Goal: Task Accomplishment & Management: Use online tool/utility

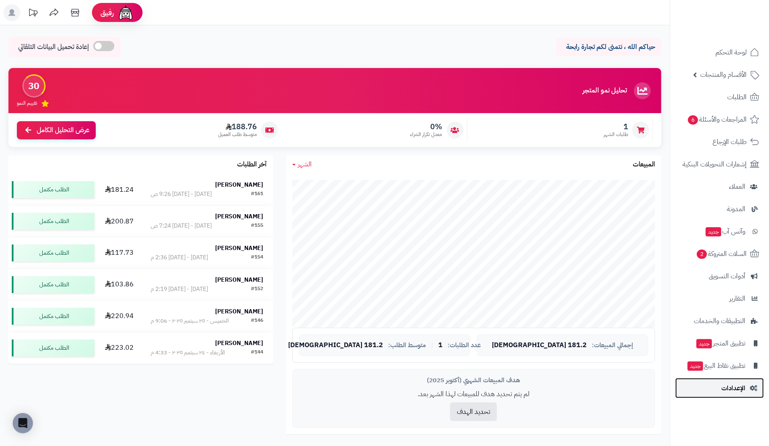
click at [728, 391] on span "الإعدادات" at bounding box center [734, 388] width 24 height 12
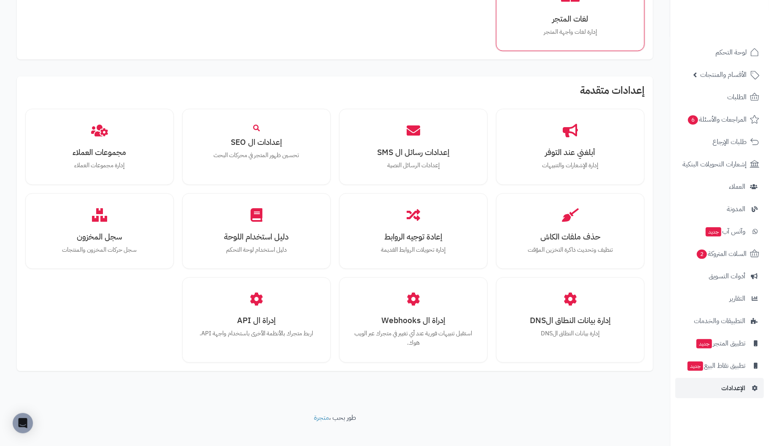
scroll to position [628, 0]
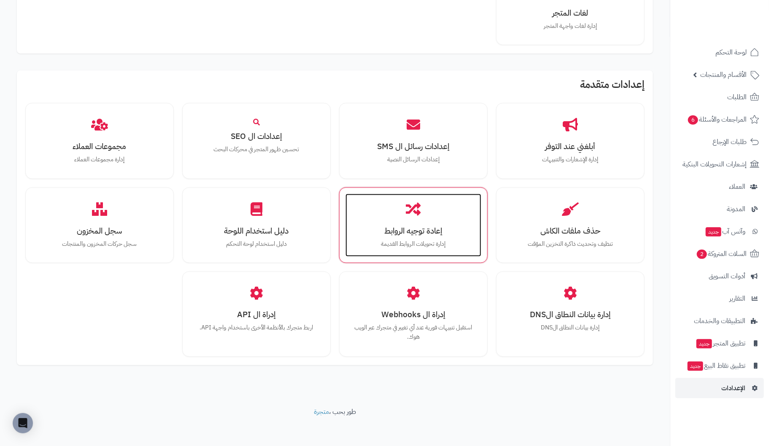
click at [411, 231] on h3 "إعادة توجيه الروابط" at bounding box center [413, 230] width 119 height 9
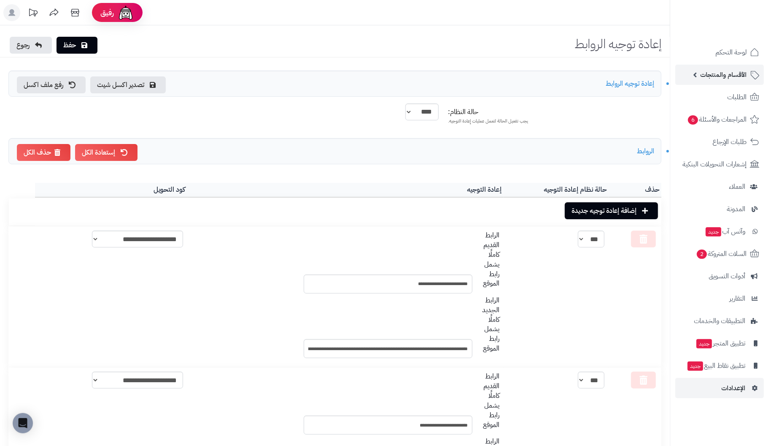
click at [732, 72] on span "الأقسام والمنتجات" at bounding box center [724, 75] width 46 height 12
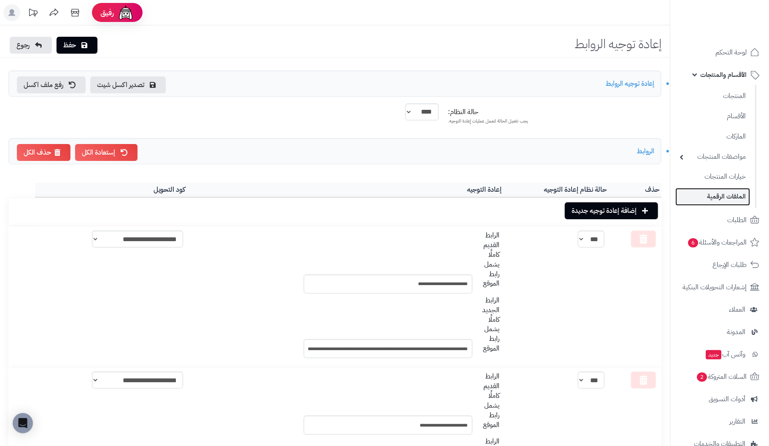
click at [737, 198] on link "الملفات الرقمية" at bounding box center [713, 196] width 75 height 17
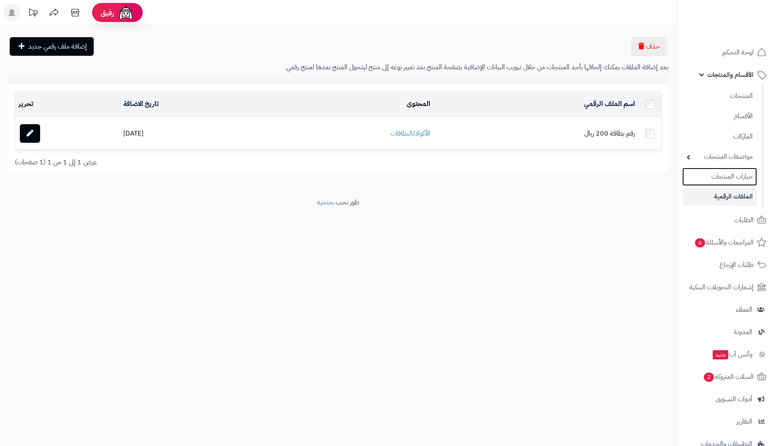
click at [738, 177] on link "خيارات المنتجات" at bounding box center [719, 177] width 75 height 18
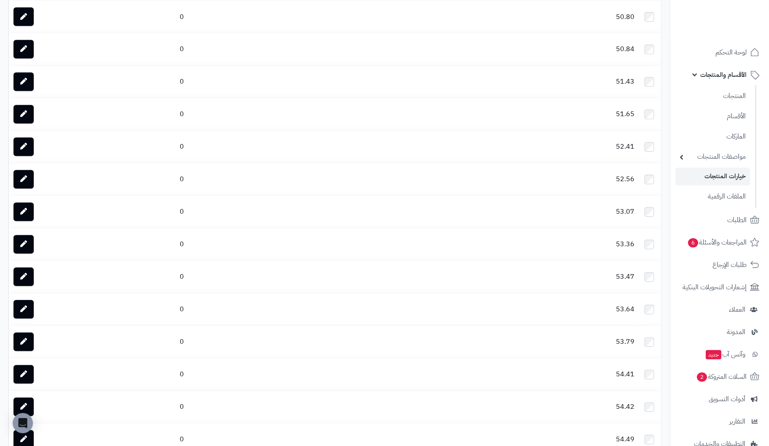
scroll to position [2989, 0]
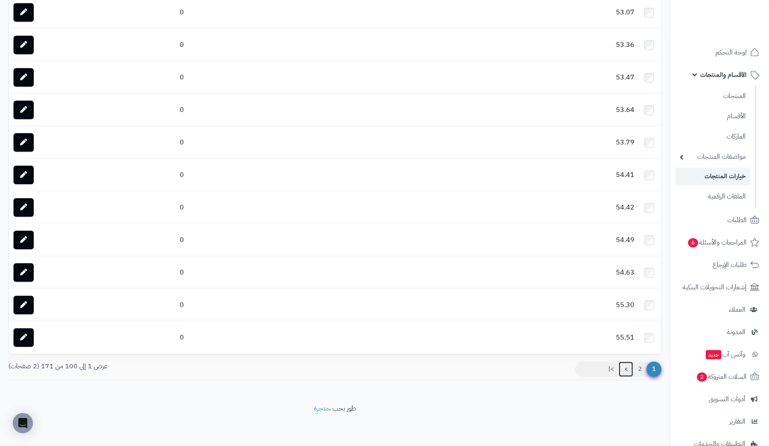
click at [626, 368] on link ">" at bounding box center [626, 368] width 14 height 15
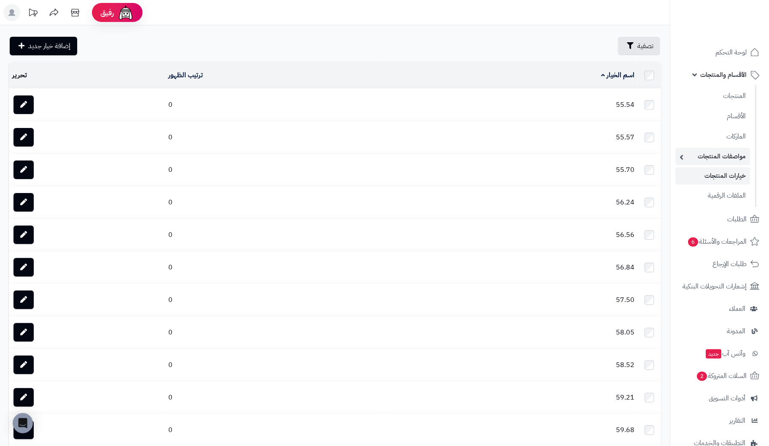
click at [728, 156] on link "مواصفات المنتجات" at bounding box center [713, 156] width 75 height 17
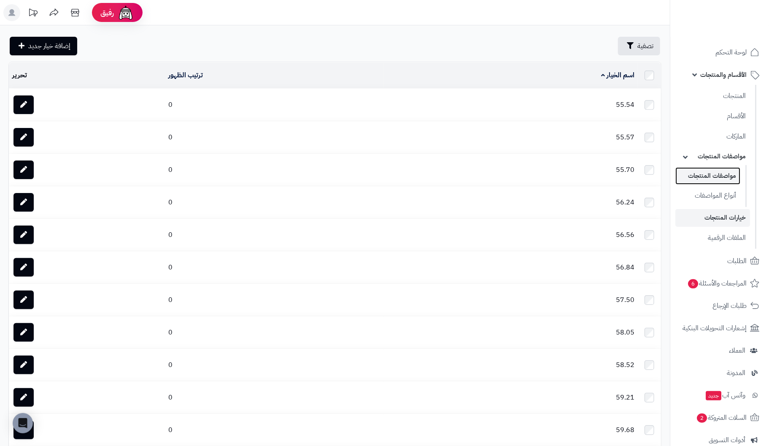
click at [725, 175] on link "مواصفات المنتجات" at bounding box center [708, 175] width 65 height 17
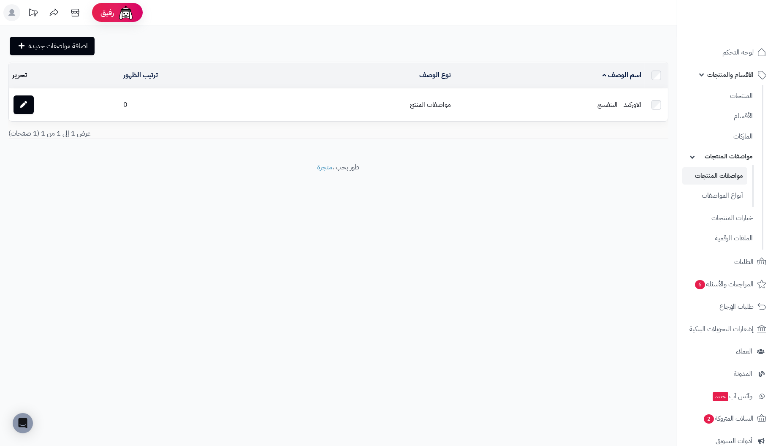
click at [725, 156] on link "مواصفات المنتجات" at bounding box center [719, 156] width 75 height 17
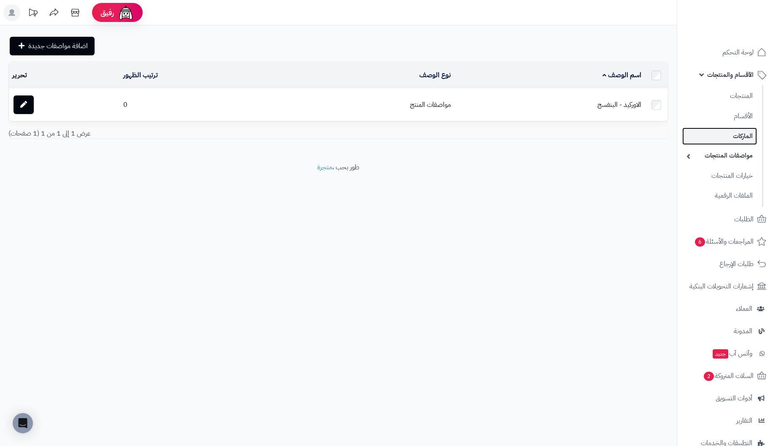
click at [741, 133] on link "الماركات" at bounding box center [719, 135] width 75 height 17
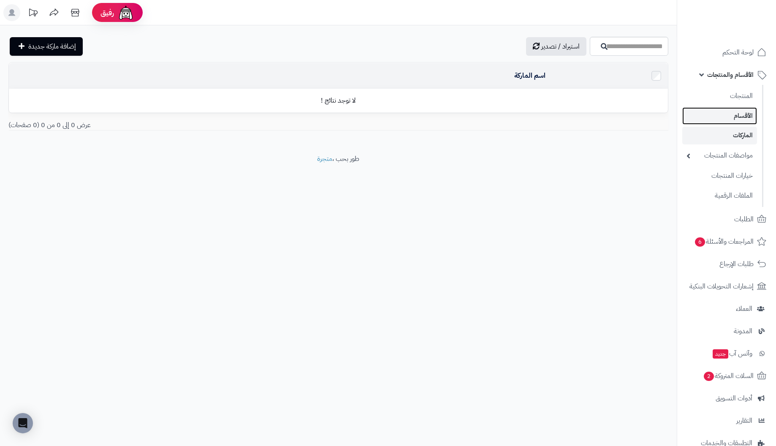
click at [746, 114] on link "الأقسام" at bounding box center [719, 115] width 75 height 17
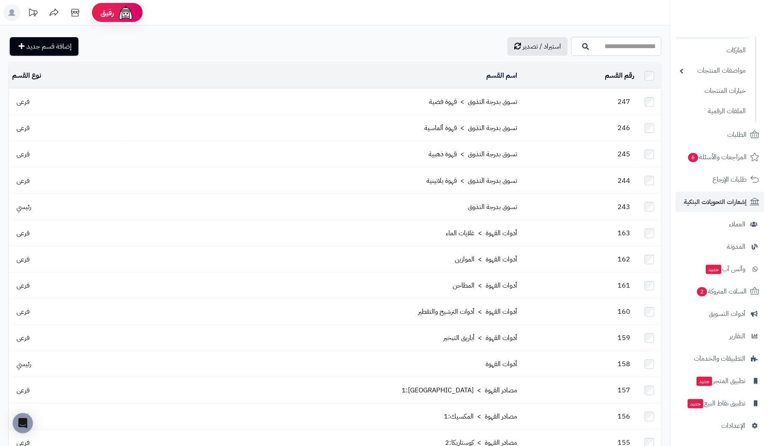
scroll to position [85, 0]
click at [742, 246] on span "المدونة" at bounding box center [736, 247] width 19 height 12
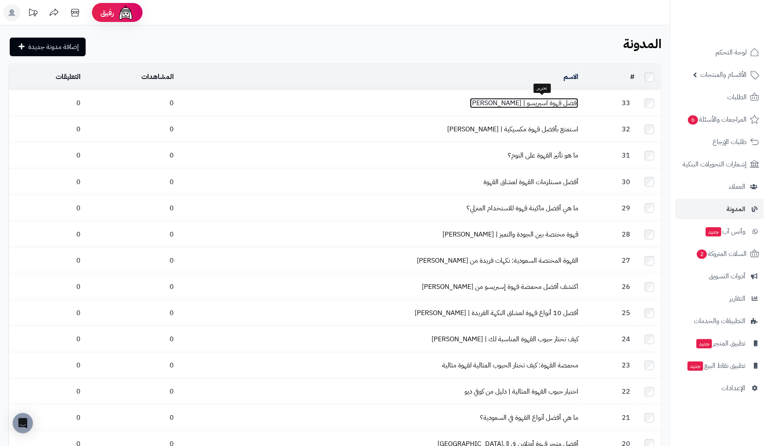
click at [555, 102] on link "أفضل قهوة اسبريسو | [PERSON_NAME]" at bounding box center [524, 103] width 108 height 10
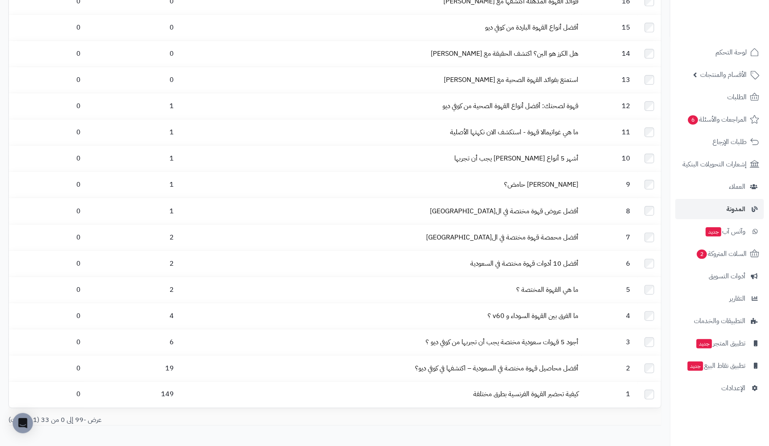
scroll to position [550, 0]
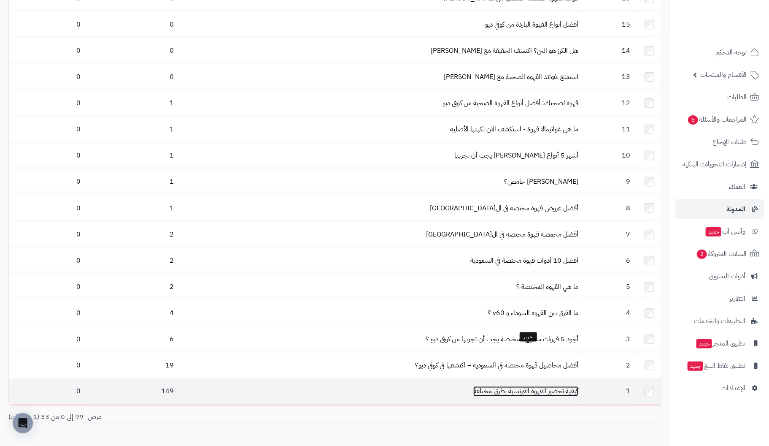
click at [560, 386] on link "كيفية تحضير القهوة الفرنسية بطرق مختلفة" at bounding box center [526, 391] width 105 height 10
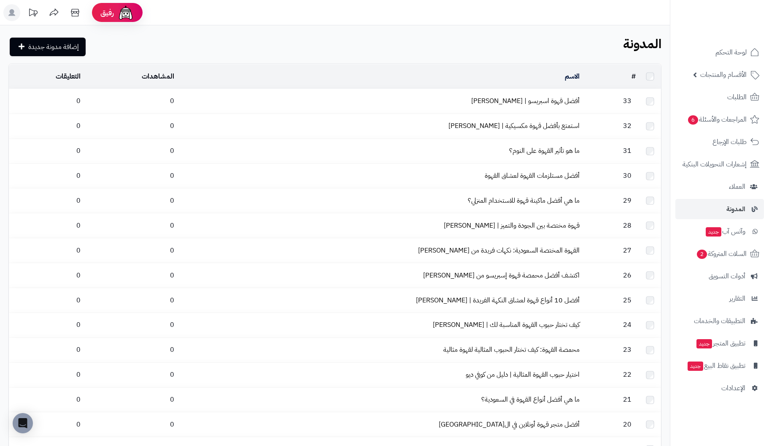
scroll to position [550, 0]
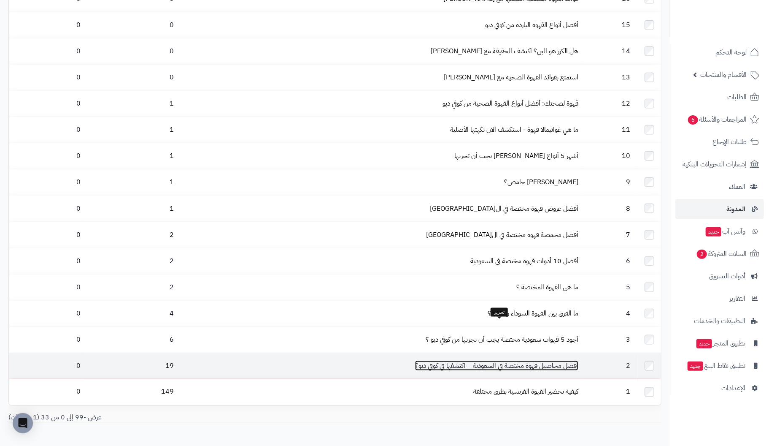
click at [573, 360] on link "أفضل محاصيل قهوة مختصة في السعودية – اكتشفها في كوفي ديو؟" at bounding box center [496, 365] width 163 height 10
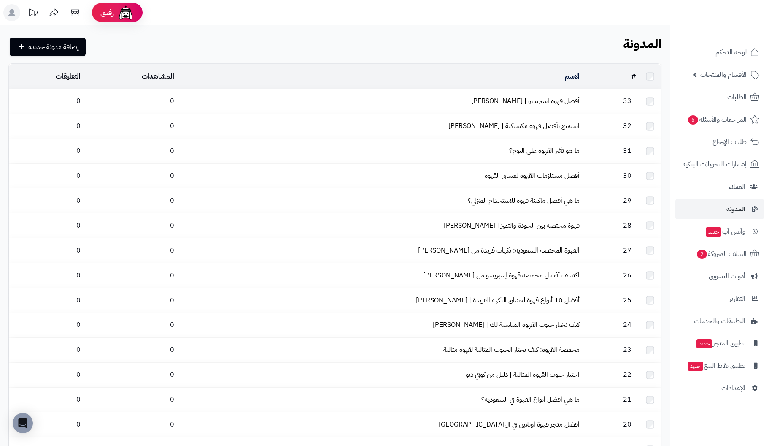
scroll to position [550, 0]
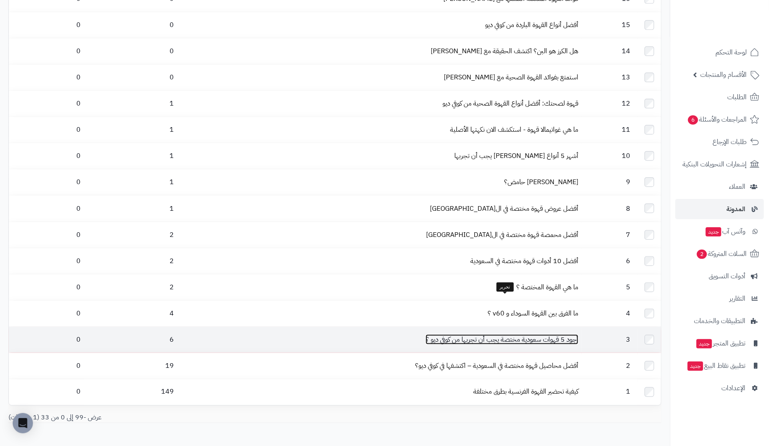
click at [569, 334] on link "أجود 5 قهوات سعودية مختصة يجب أن تجربها من كوفي ديو ؟" at bounding box center [502, 339] width 153 height 10
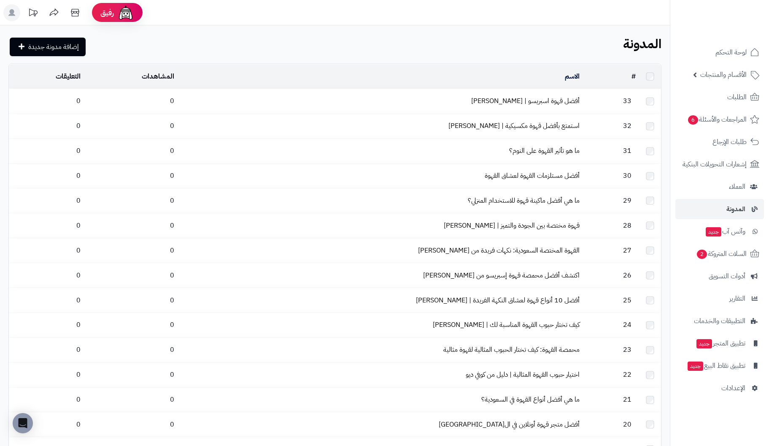
scroll to position [550, 0]
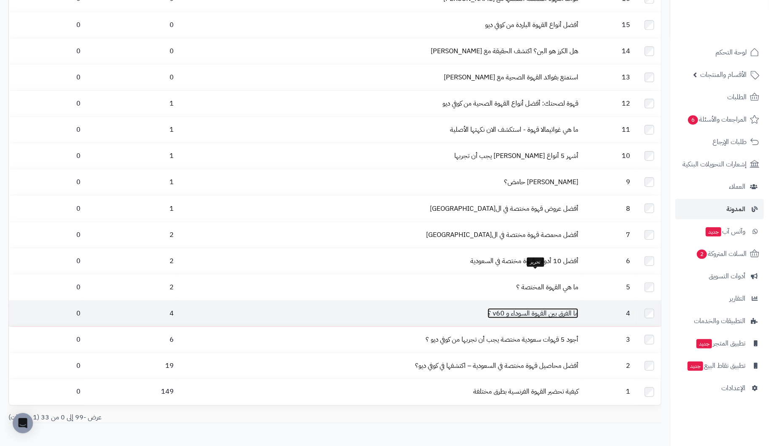
click at [568, 308] on link "ما الفرق بين القهوة السوداء و v60 ؟" at bounding box center [533, 313] width 91 height 10
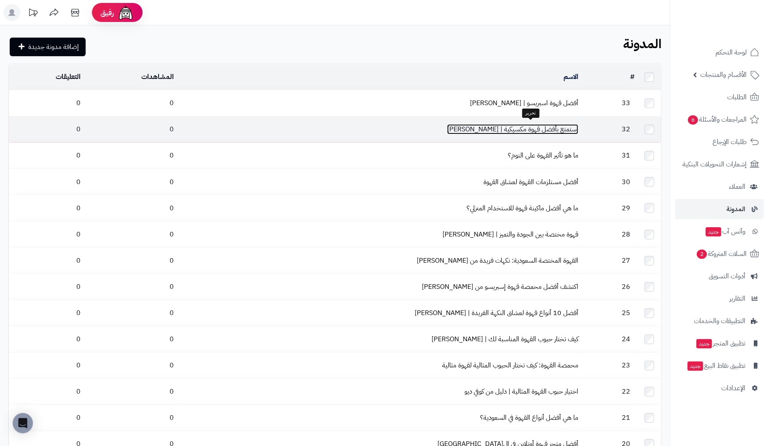
click at [544, 128] on link "استمتع بأفضل قهوة مكسيكية | [PERSON_NAME]" at bounding box center [512, 129] width 131 height 10
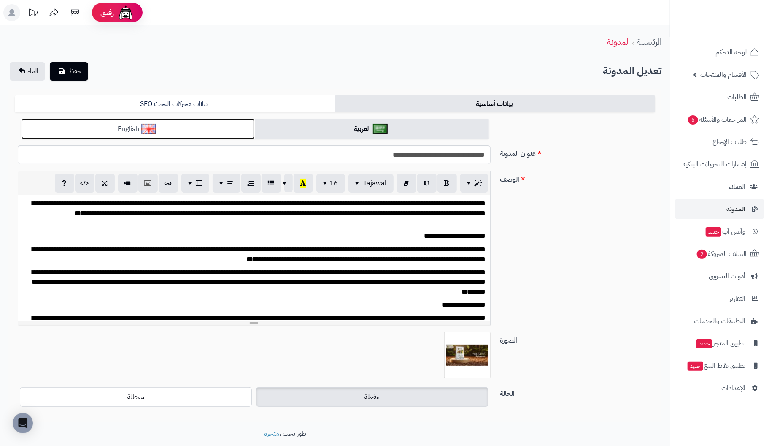
drag, startPoint x: 178, startPoint y: 127, endPoint x: 185, endPoint y: 125, distance: 7.5
click at [178, 128] on link "English" at bounding box center [138, 129] width 234 height 21
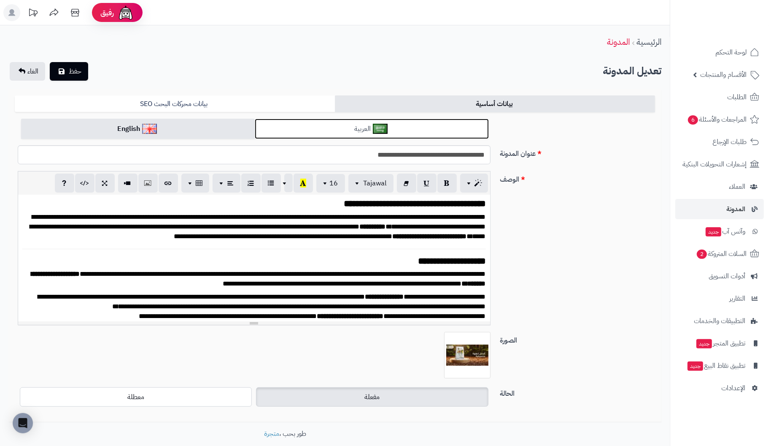
click at [336, 127] on link "العربية" at bounding box center [372, 129] width 234 height 21
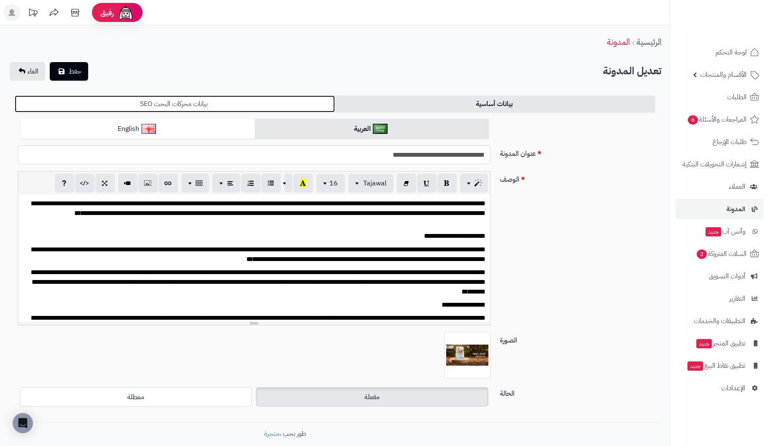
click at [180, 104] on link "بيانات محركات البحث SEO" at bounding box center [175, 103] width 320 height 17
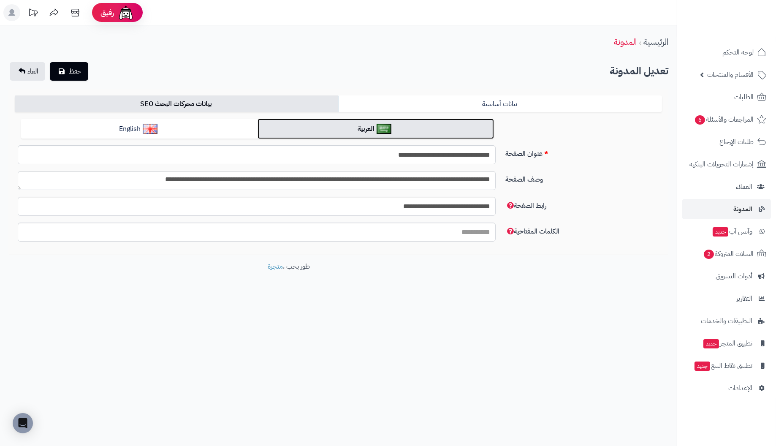
click at [404, 129] on link "العربية" at bounding box center [375, 129] width 236 height 21
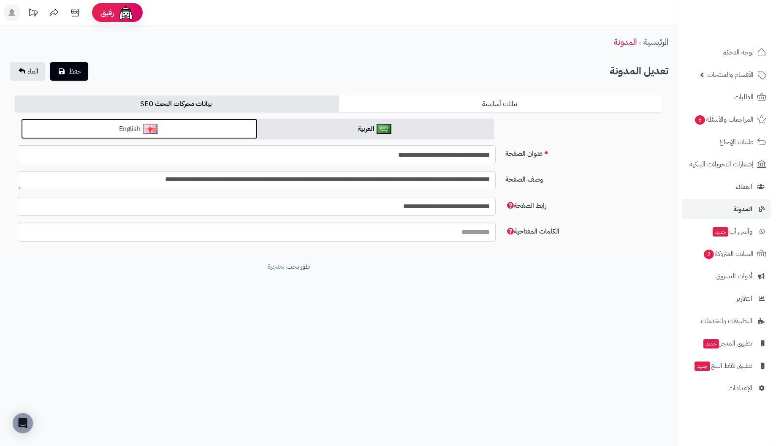
click at [206, 130] on link "English" at bounding box center [139, 129] width 236 height 21
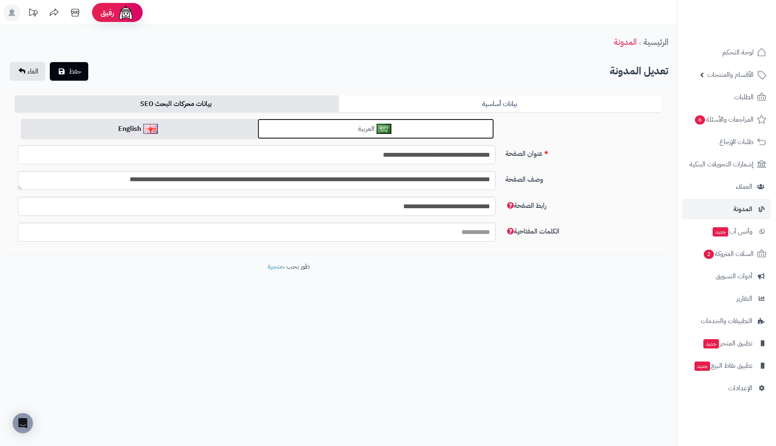
click at [303, 126] on link "العربية" at bounding box center [375, 129] width 236 height 21
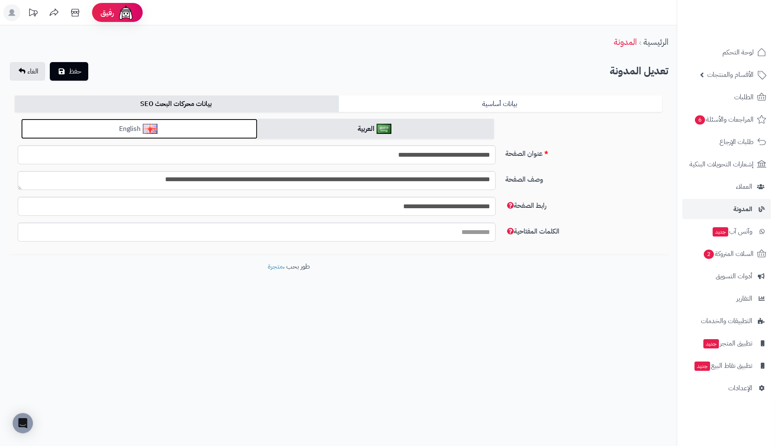
click at [198, 127] on link "English" at bounding box center [139, 129] width 236 height 21
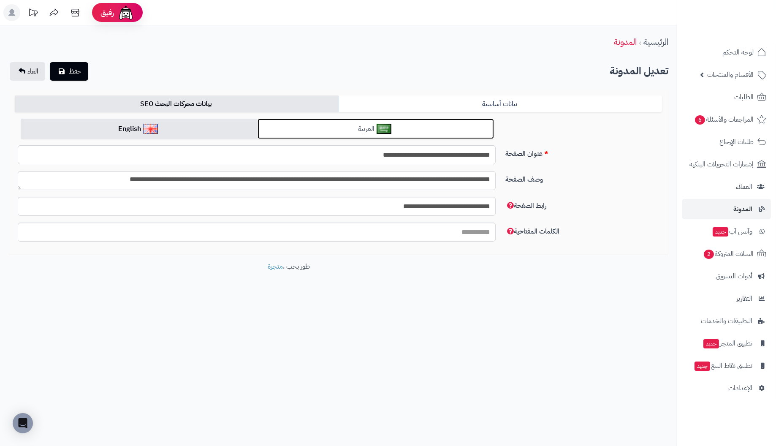
click at [283, 127] on link "العربية" at bounding box center [375, 129] width 236 height 21
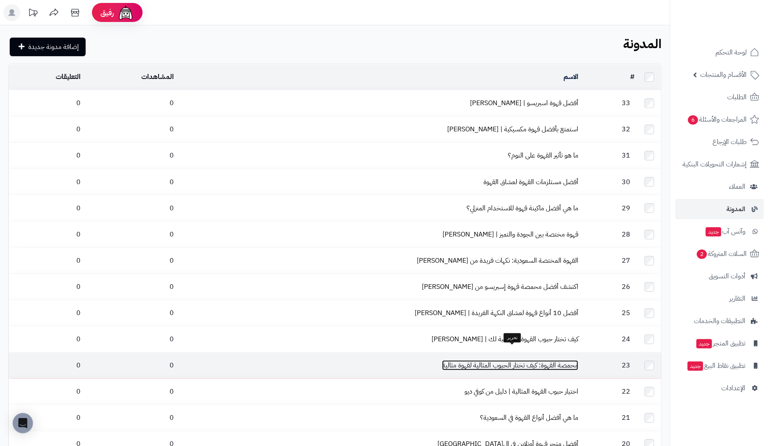
click at [554, 360] on link "محمصة القهوة: كيف تختار الحبوب المثالية لقهوة مثالية" at bounding box center [510, 365] width 136 height 10
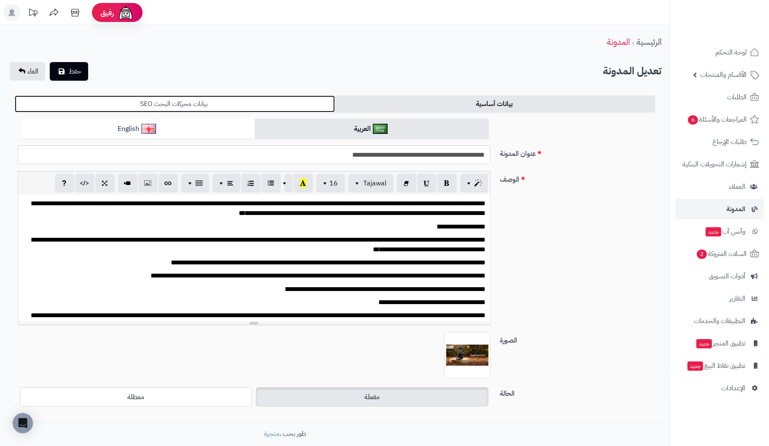
click at [167, 103] on link "بيانات محركات البحث SEO" at bounding box center [175, 103] width 320 height 17
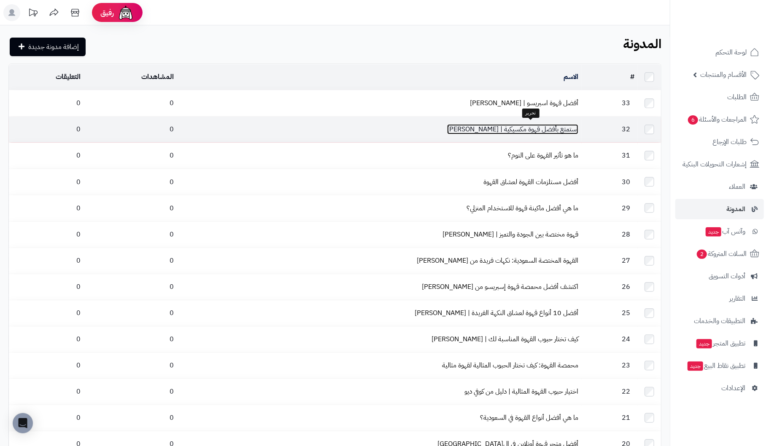
click at [553, 128] on link "استمتع بأفضل قهوة مكسيكية | [PERSON_NAME]" at bounding box center [512, 129] width 131 height 10
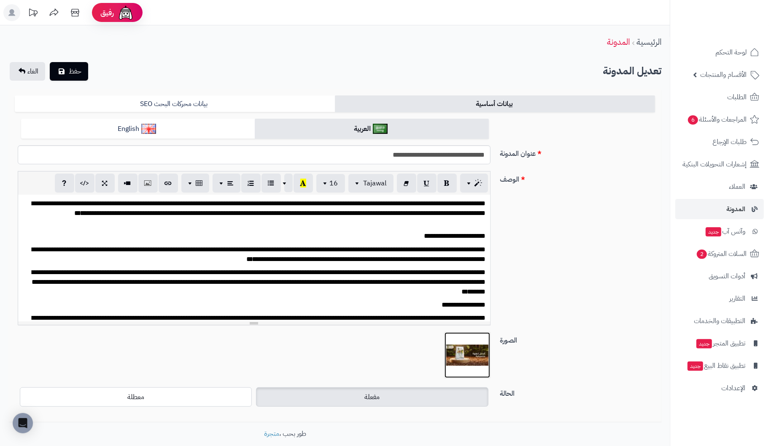
click at [471, 350] on img at bounding box center [468, 355] width 42 height 42
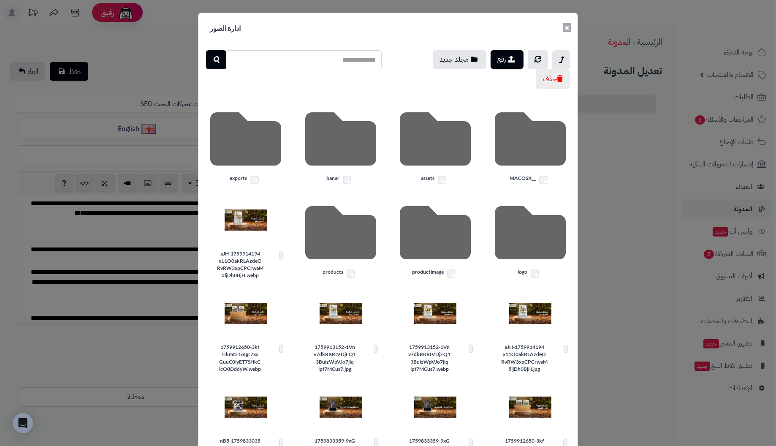
click at [570, 25] on button "×" at bounding box center [567, 27] width 8 height 9
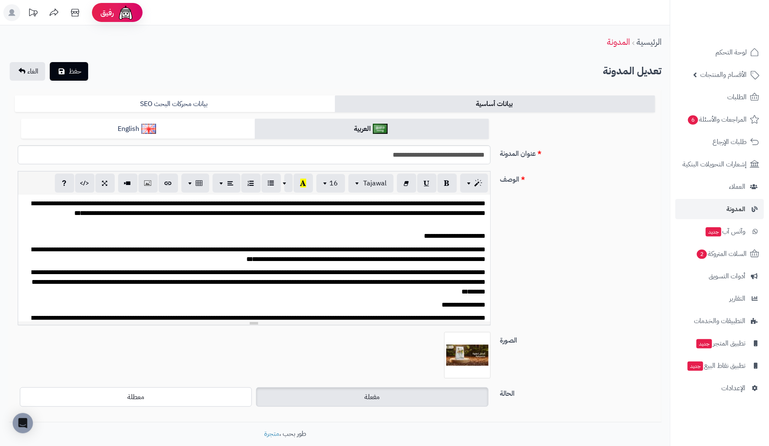
click at [347, 393] on label "مفعلة" at bounding box center [372, 396] width 232 height 19
click at [358, 184] on span "button" at bounding box center [358, 183] width 7 height 10
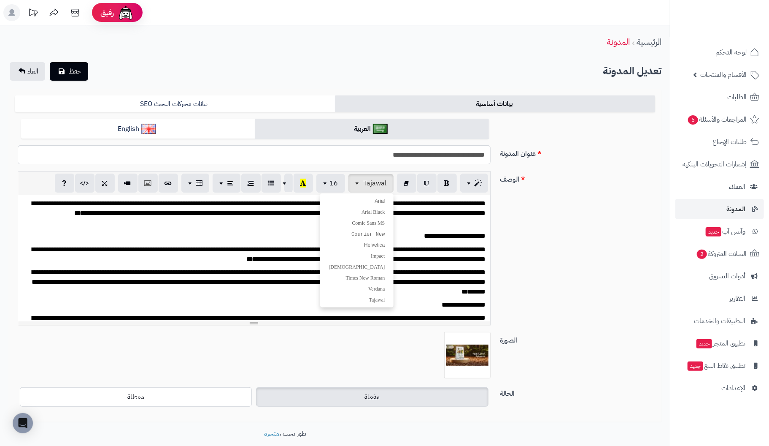
click at [555, 246] on div "**********" at bounding box center [334, 251] width 647 height 161
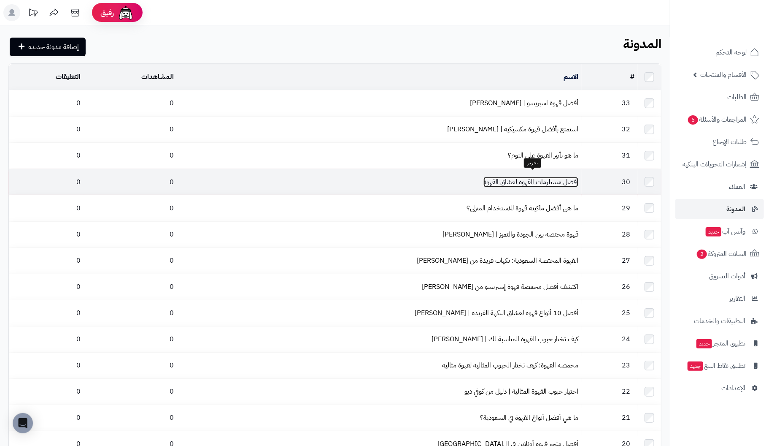
click at [558, 177] on link "أفضل مستلزمات القهوة لعشاق القهوة" at bounding box center [531, 182] width 95 height 10
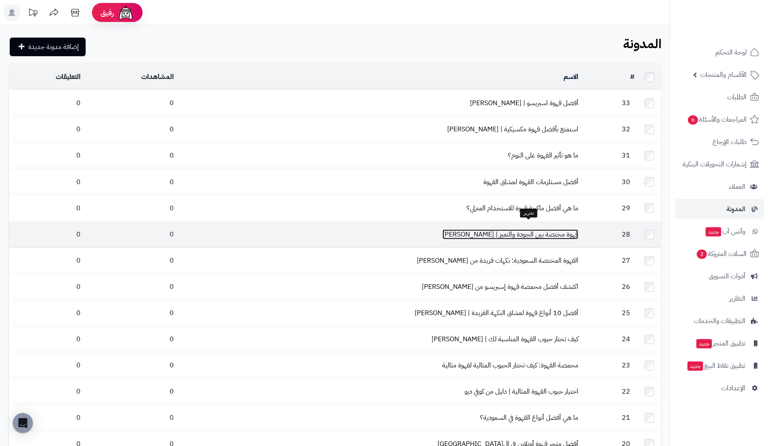
click at [566, 229] on link "قهوة مختصة بين الجودة والتميز | [PERSON_NAME]" at bounding box center [511, 234] width 136 height 10
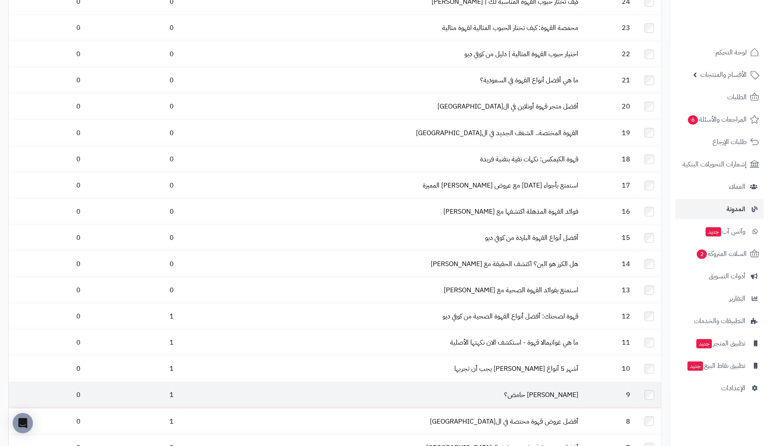
scroll to position [550, 0]
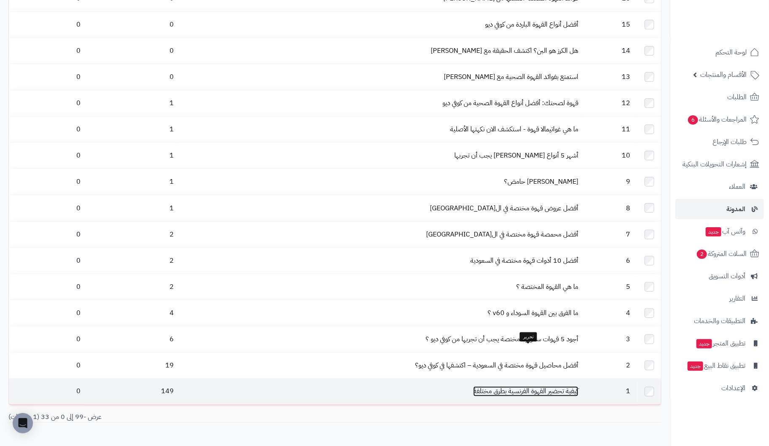
click at [545, 386] on link "كيفية تحضير القهوة الفرنسية بطرق مختلفة" at bounding box center [526, 391] width 105 height 10
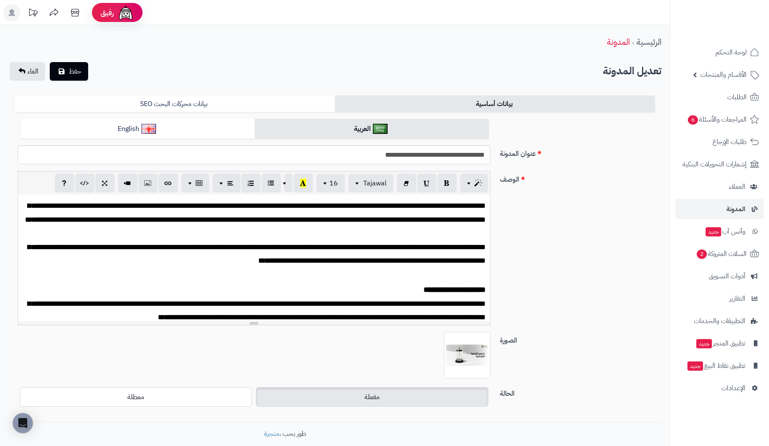
click at [470, 211] on p "**********" at bounding box center [254, 212] width 464 height 27
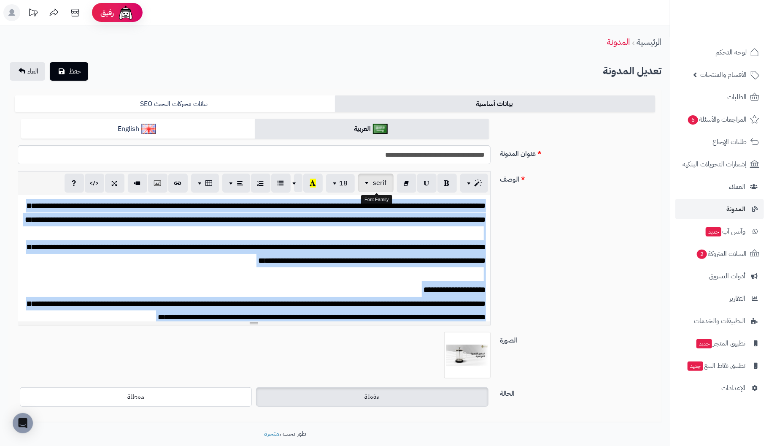
click at [373, 184] on button "serif" at bounding box center [375, 182] width 35 height 19
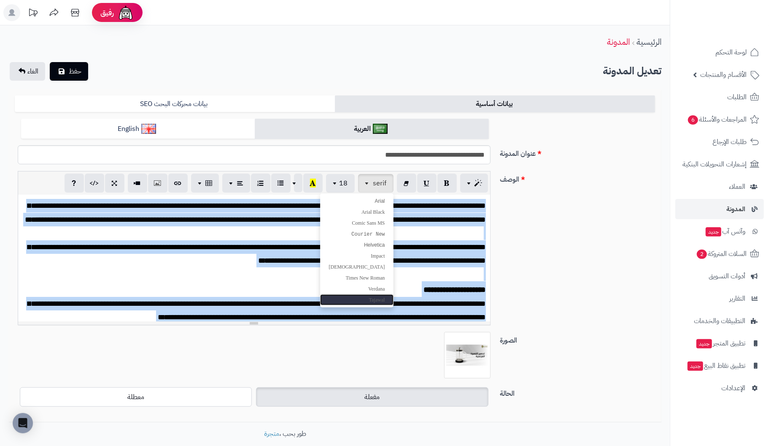
click at [384, 300] on span "Tajawal" at bounding box center [377, 300] width 16 height 6
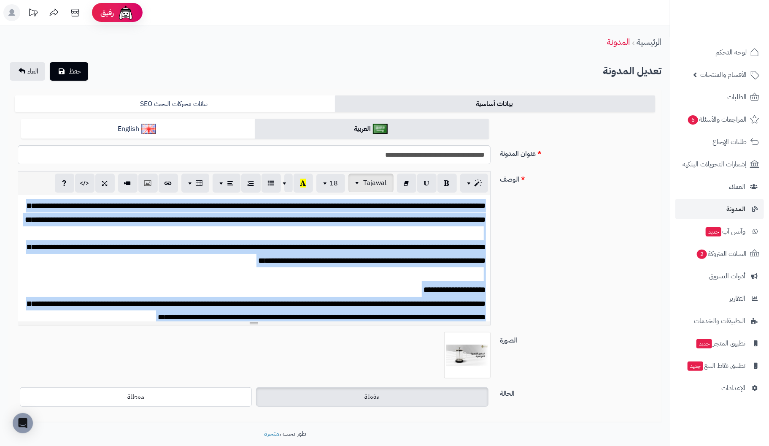
click at [368, 181] on span "Tajawal" at bounding box center [375, 183] width 23 height 10
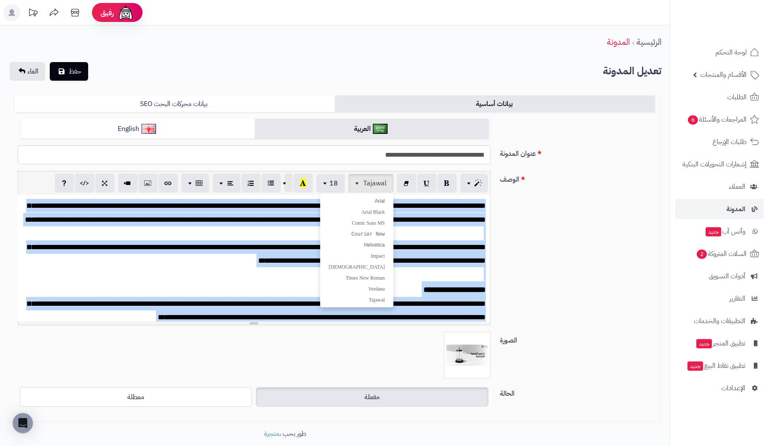
click at [428, 223] on font "**********" at bounding box center [255, 212] width 461 height 21
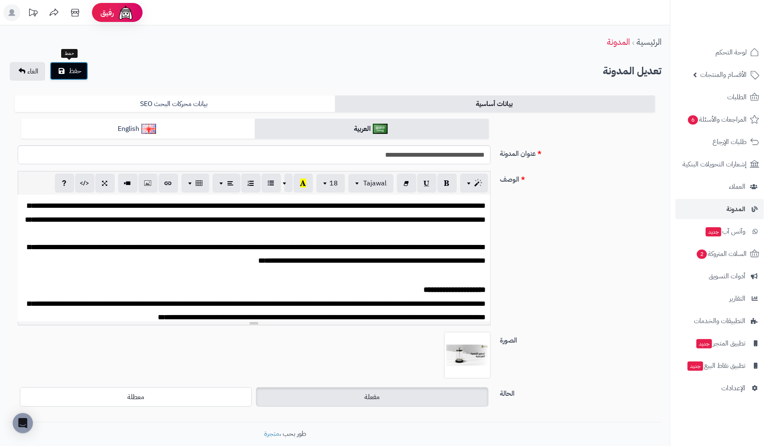
click at [73, 73] on span "حفظ" at bounding box center [75, 71] width 13 height 10
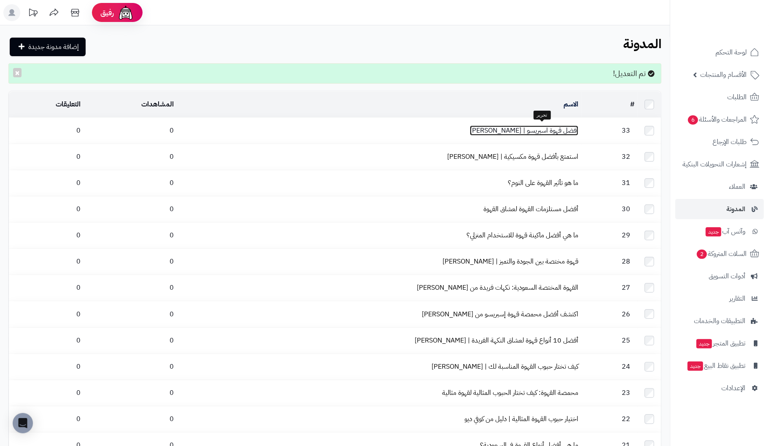
click at [569, 127] on link "أفضل قهوة اسبريسو | [PERSON_NAME]" at bounding box center [524, 130] width 108 height 10
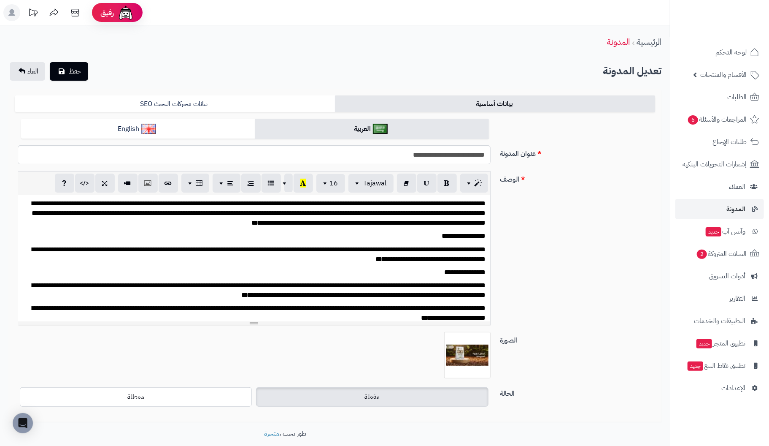
click at [380, 230] on div "**********" at bounding box center [254, 258] width 472 height 127
click at [452, 224] on p "**********" at bounding box center [257, 213] width 458 height 29
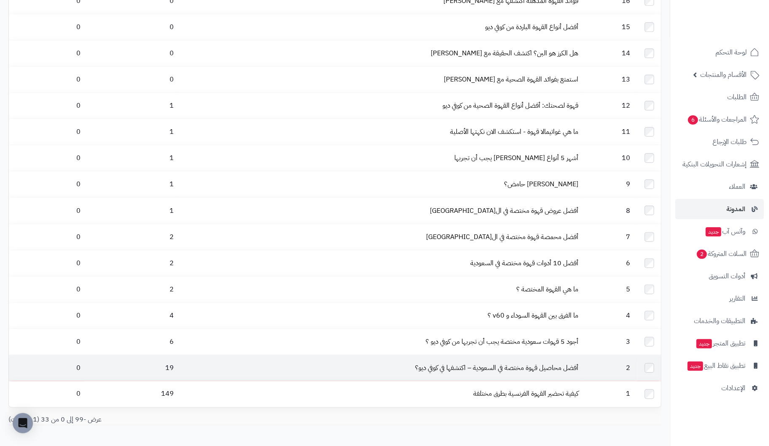
scroll to position [550, 0]
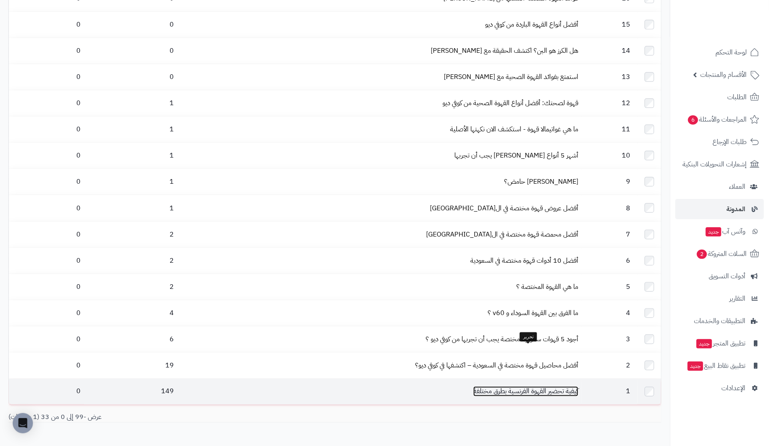
click at [536, 386] on link "كيفية تحضير القهوة الفرنسية بطرق مختلفة" at bounding box center [526, 391] width 105 height 10
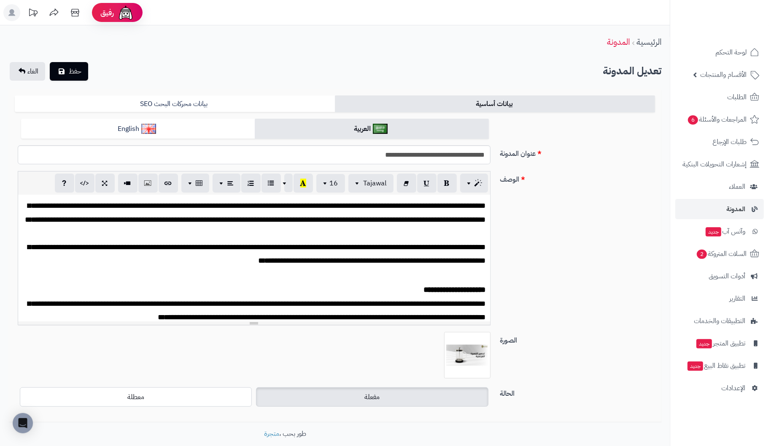
click at [473, 215] on font "**********" at bounding box center [255, 212] width 461 height 21
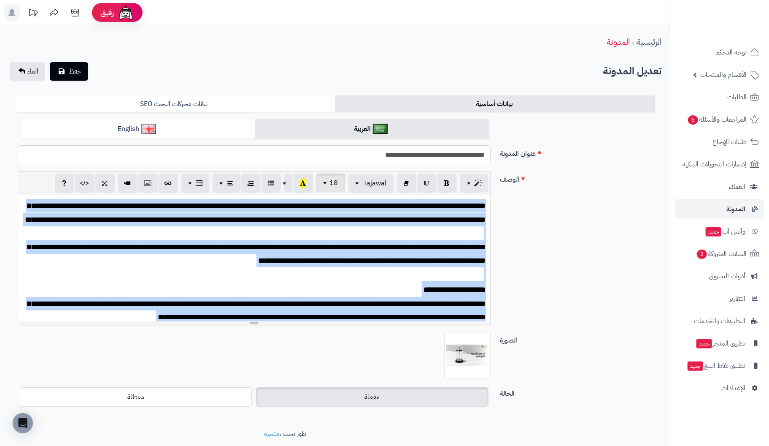
click at [325, 183] on span "button" at bounding box center [326, 183] width 7 height 10
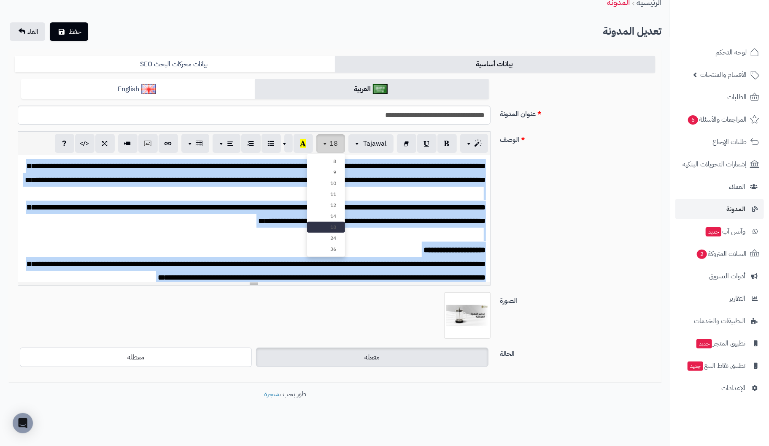
scroll to position [41, 0]
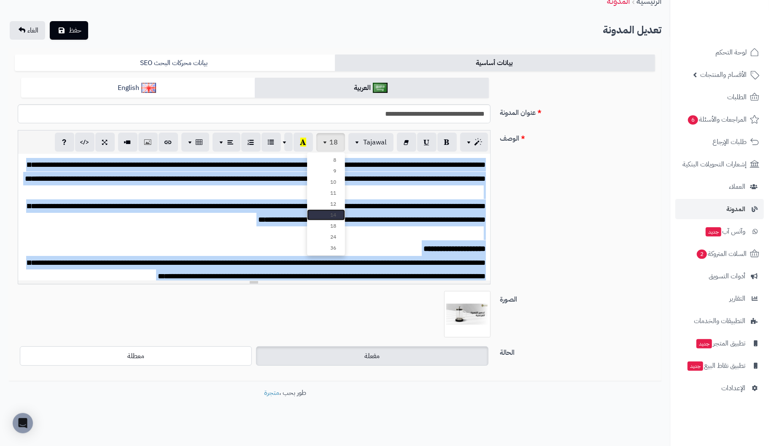
click at [326, 214] on link "14" at bounding box center [326, 214] width 38 height 11
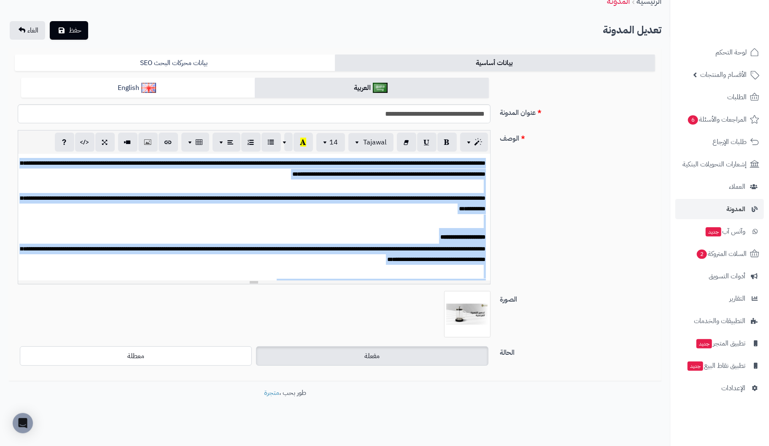
scroll to position [0, 0]
click at [328, 143] on span "button" at bounding box center [326, 142] width 7 height 10
click at [325, 223] on link "18" at bounding box center [326, 225] width 38 height 11
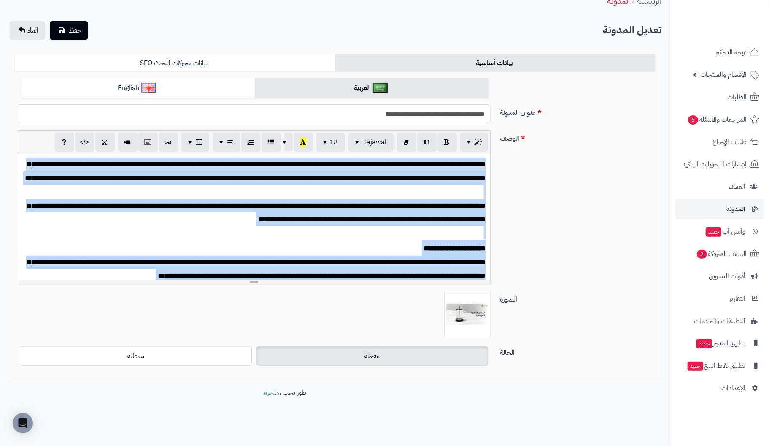
click at [447, 180] on font "**********" at bounding box center [255, 170] width 461 height 21
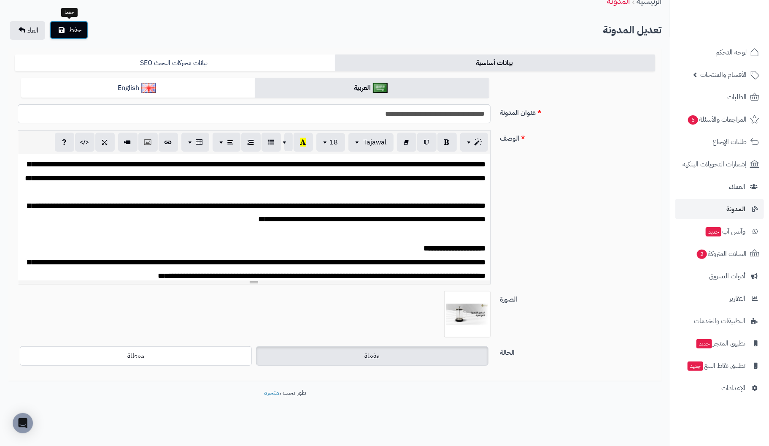
click at [80, 29] on span "حفظ" at bounding box center [75, 30] width 13 height 10
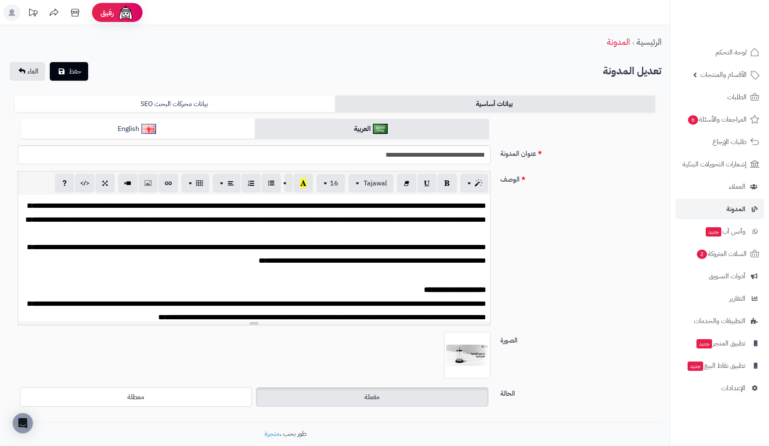
scroll to position [41, 0]
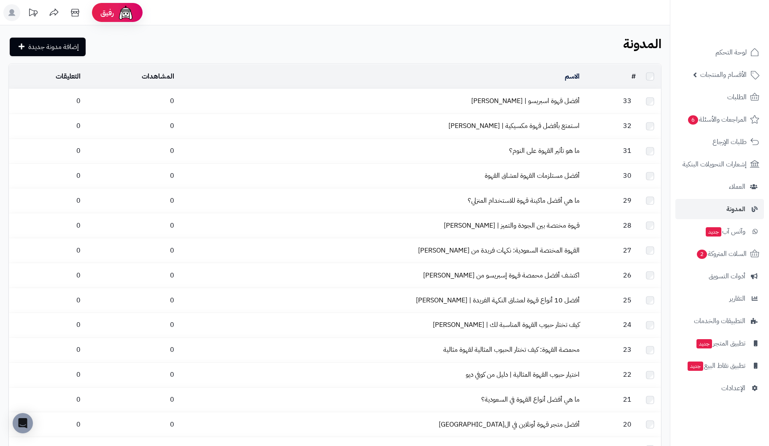
scroll to position [550, 0]
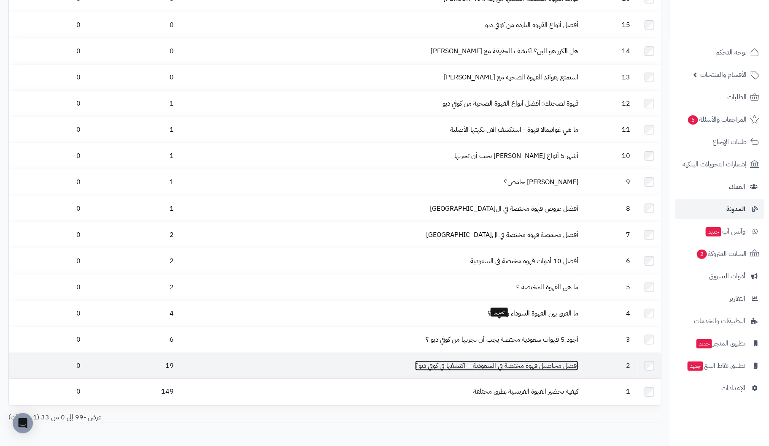
click at [573, 360] on link "أفضل محاصيل قهوة مختصة في السعودية – اكتشفها في كوفي ديو؟" at bounding box center [496, 365] width 163 height 10
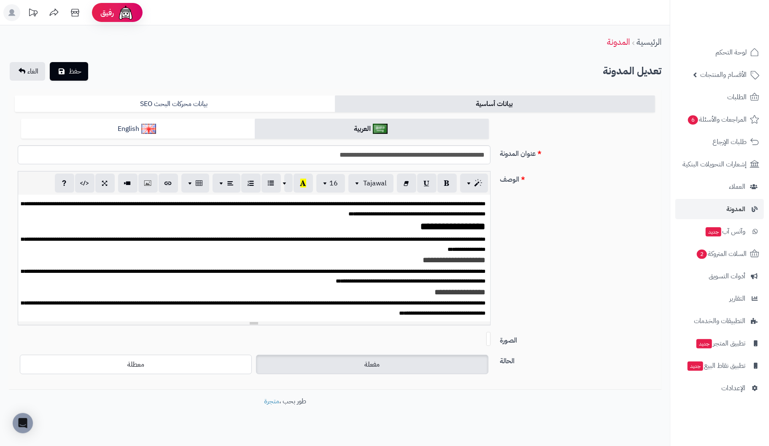
click at [449, 271] on span "**********" at bounding box center [254, 275] width 464 height 15
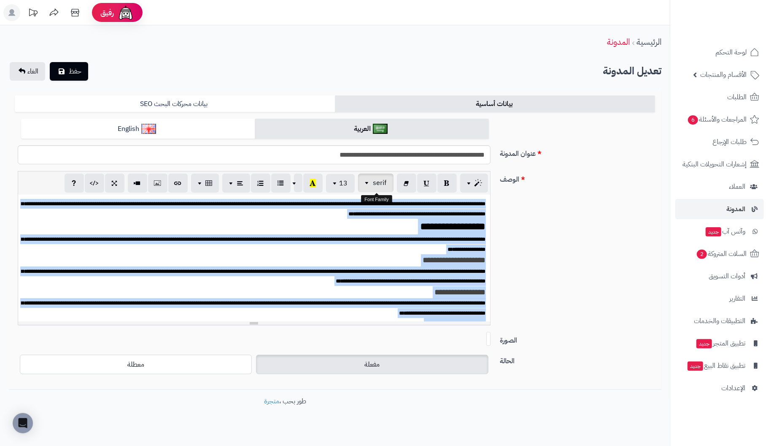
click at [374, 182] on button "serif" at bounding box center [375, 182] width 35 height 19
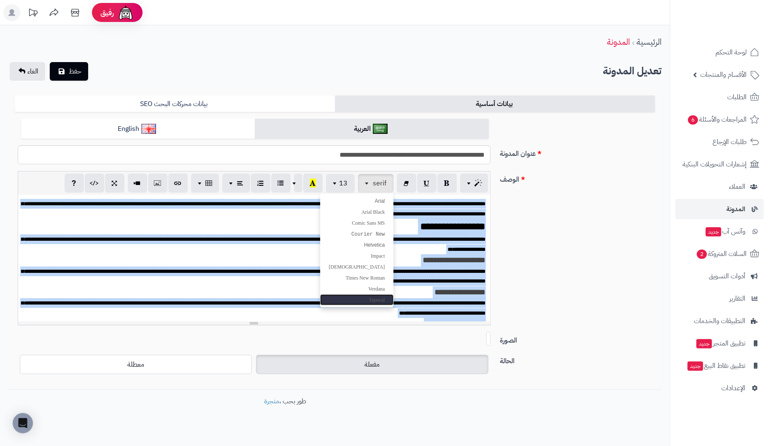
click at [379, 297] on span "Tajawal" at bounding box center [377, 300] width 16 height 6
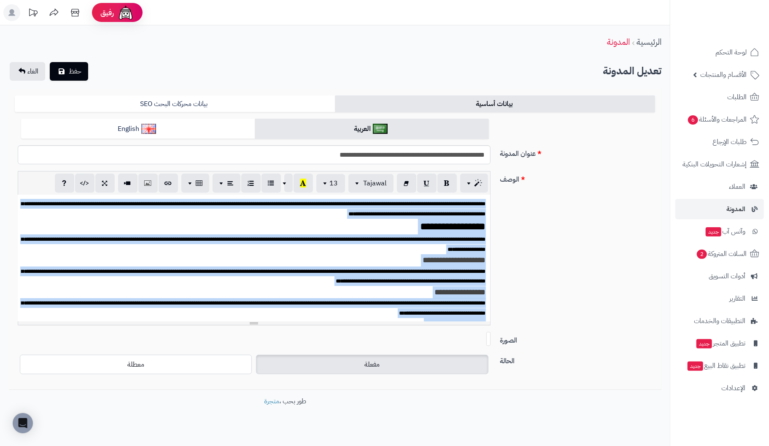
click at [448, 229] on font "**********" at bounding box center [453, 226] width 65 height 10
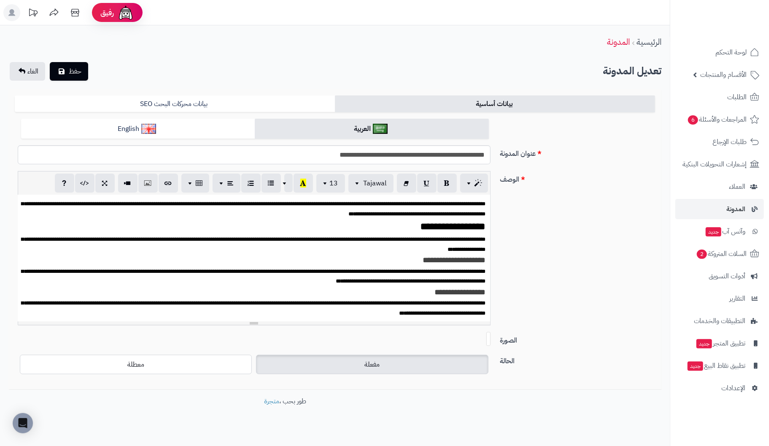
click at [441, 212] on font "**********" at bounding box center [254, 208] width 464 height 15
click at [476, 229] on font "**********" at bounding box center [453, 226] width 65 height 10
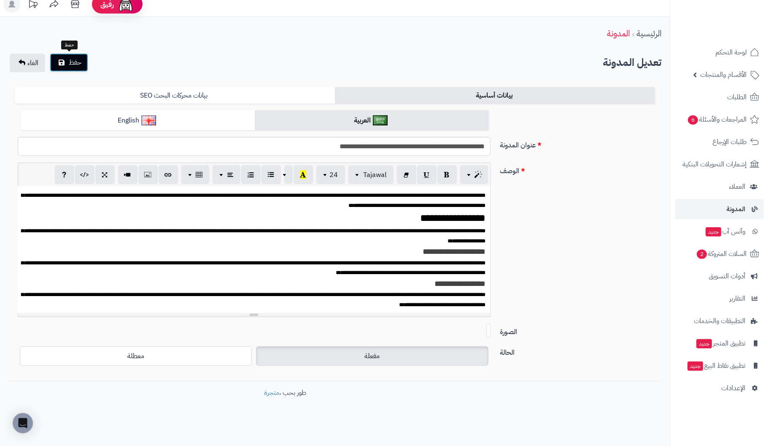
click at [81, 60] on button "حفظ" at bounding box center [69, 62] width 38 height 19
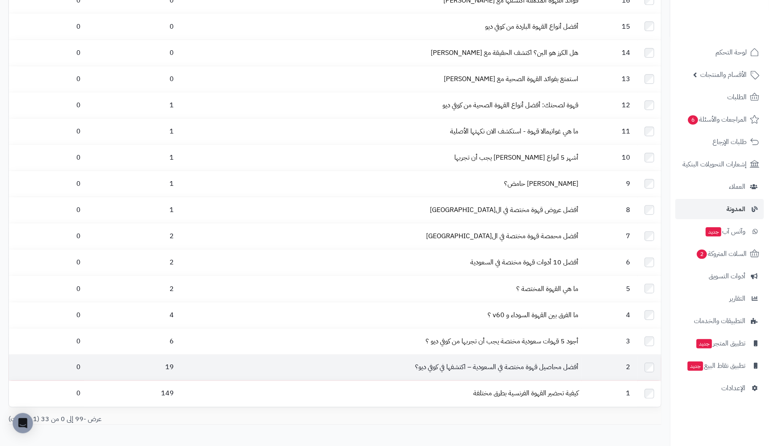
scroll to position [577, 0]
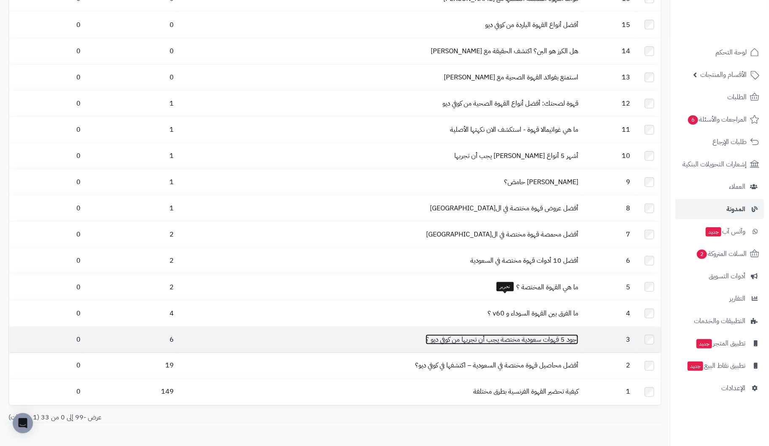
click at [567, 334] on link "أجود 5 قهوات سعودية مختصة يجب أن تجربها من كوفي ديو ؟" at bounding box center [502, 339] width 153 height 10
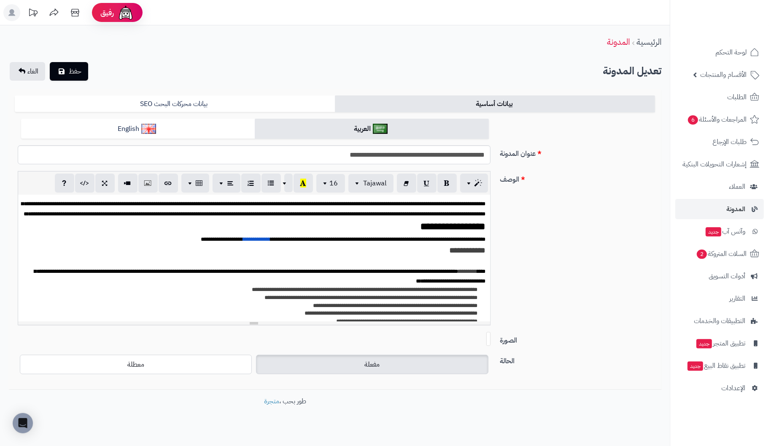
click at [482, 205] on span "**********" at bounding box center [254, 208] width 464 height 15
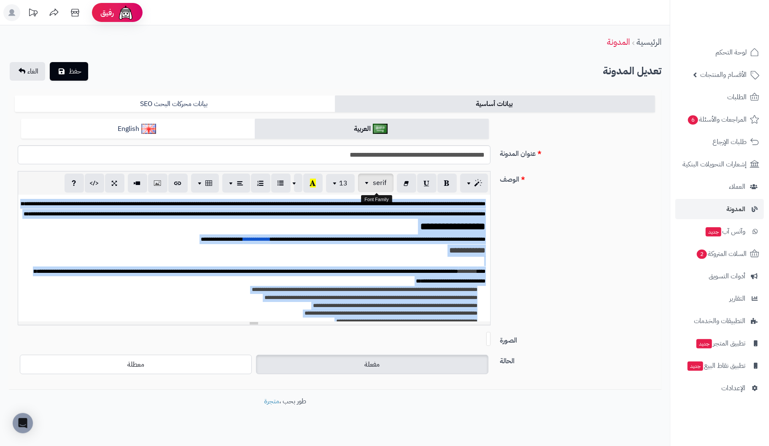
click at [370, 187] on span "button" at bounding box center [368, 183] width 7 height 10
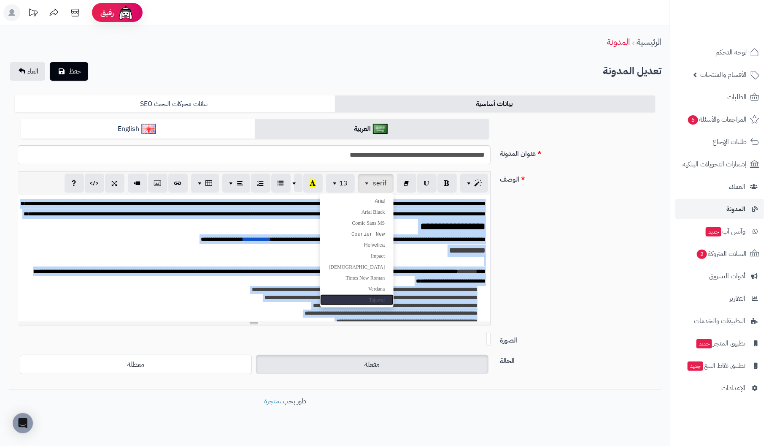
click at [376, 300] on span "Tajawal" at bounding box center [377, 300] width 16 height 6
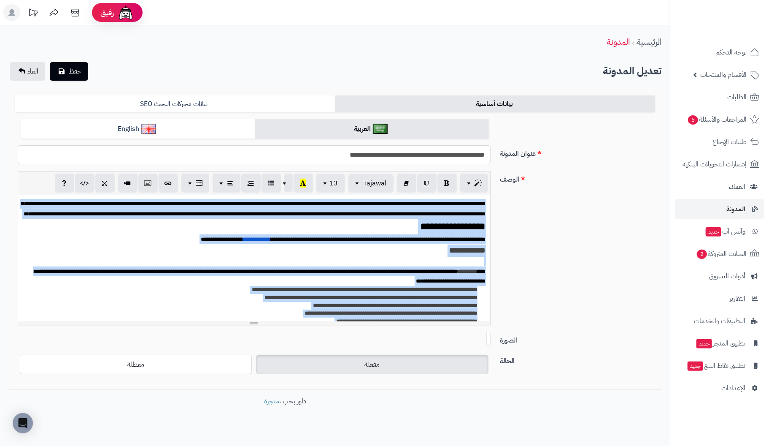
click at [452, 216] on font "**********" at bounding box center [254, 208] width 464 height 15
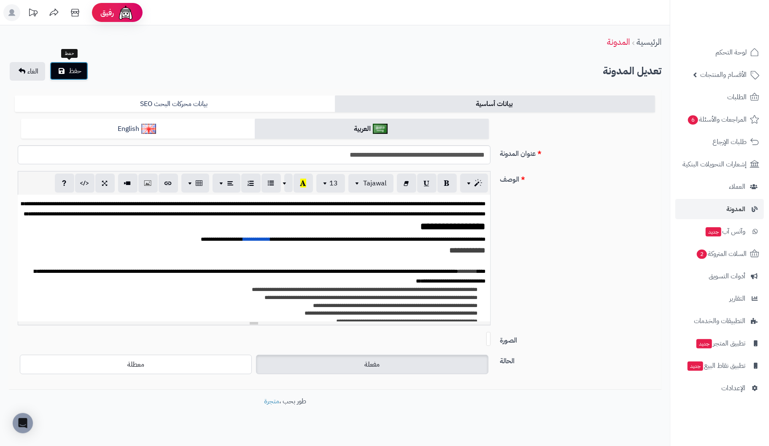
click at [73, 71] on span "حفظ" at bounding box center [75, 71] width 13 height 10
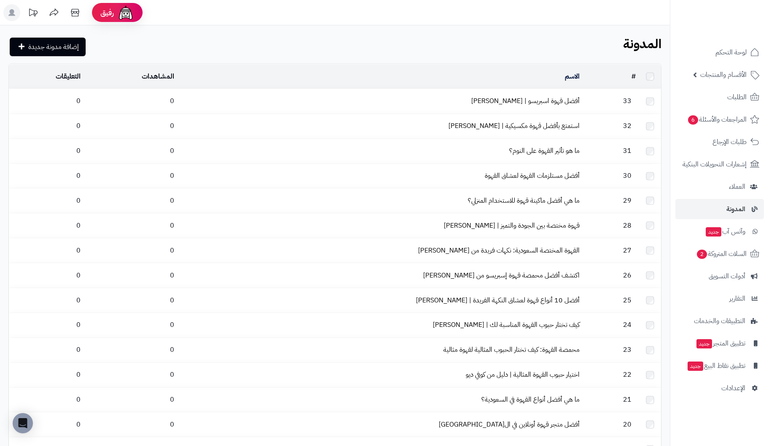
scroll to position [550, 0]
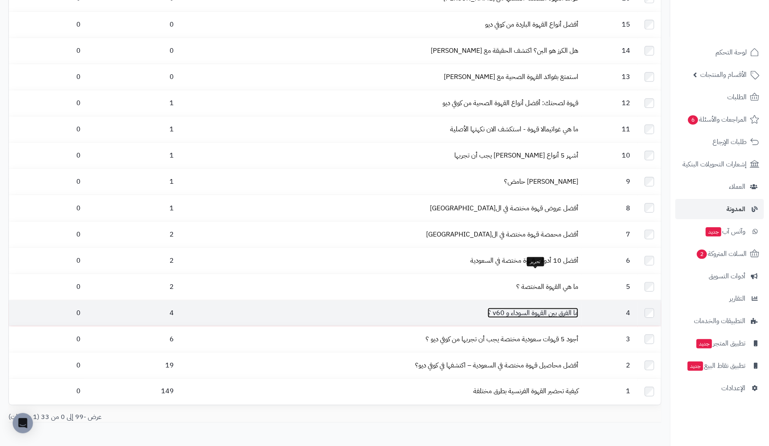
click at [569, 308] on link "ما الفرق بين القهوة السوداء و v60 ؟" at bounding box center [533, 313] width 91 height 10
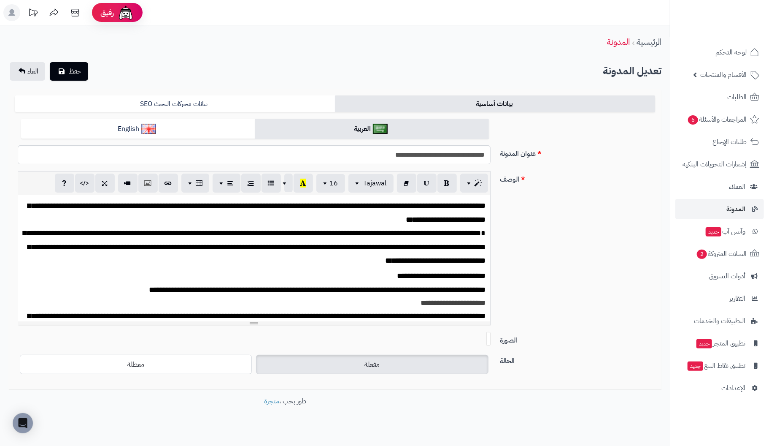
click at [453, 203] on span "**********" at bounding box center [257, 212] width 458 height 21
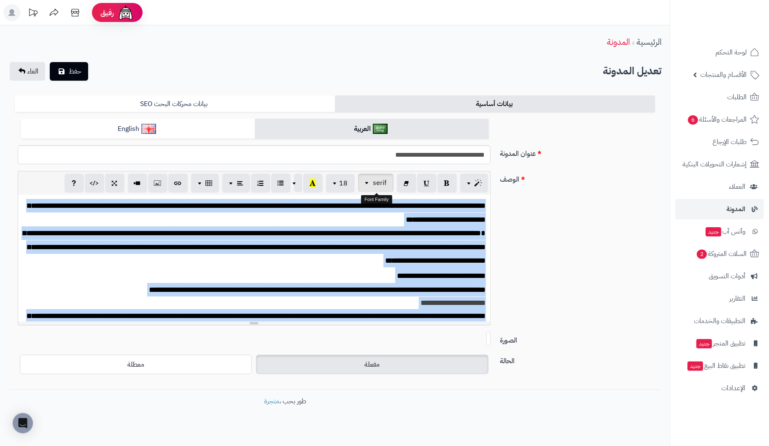
click at [378, 179] on span "serif" at bounding box center [381, 183] width 14 height 10
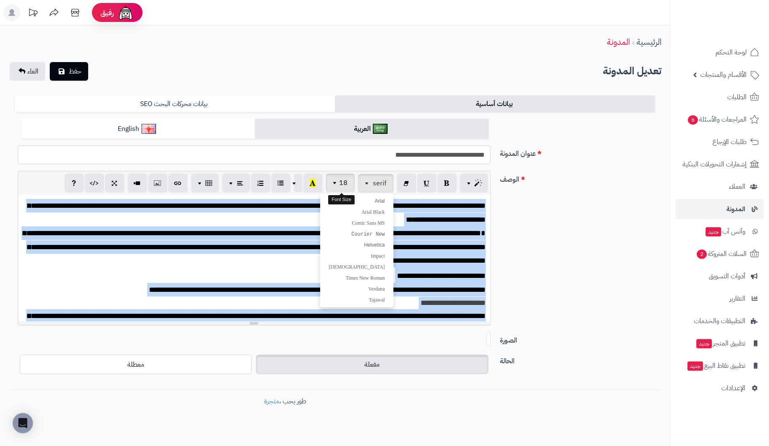
click at [335, 179] on span "button" at bounding box center [336, 183] width 7 height 10
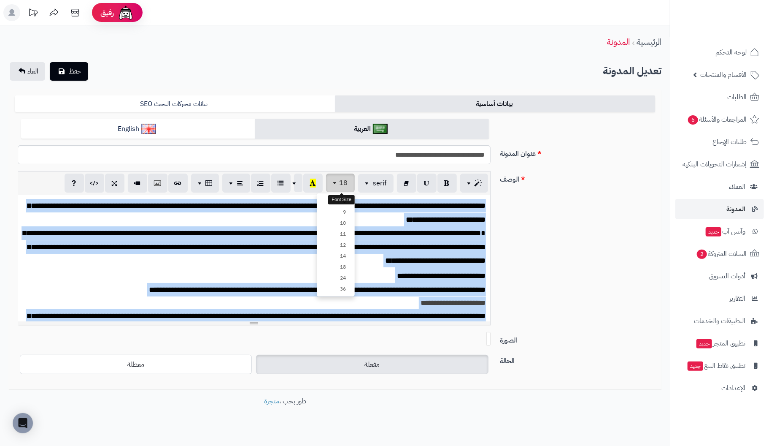
click at [347, 183] on span "18" at bounding box center [344, 183] width 8 height 10
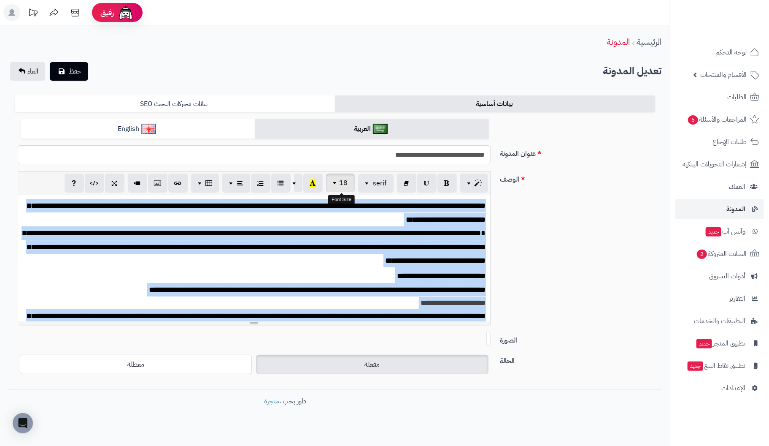
drag, startPoint x: 347, startPoint y: 183, endPoint x: 337, endPoint y: 180, distance: 10.1
click at [337, 180] on span "button" at bounding box center [336, 183] width 7 height 10
click at [383, 184] on span "serif" at bounding box center [381, 183] width 14 height 10
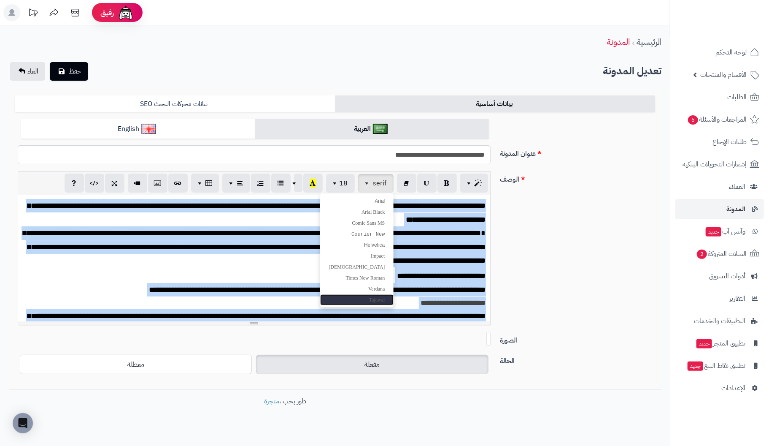
click at [370, 302] on span "Tajawal" at bounding box center [377, 300] width 16 height 6
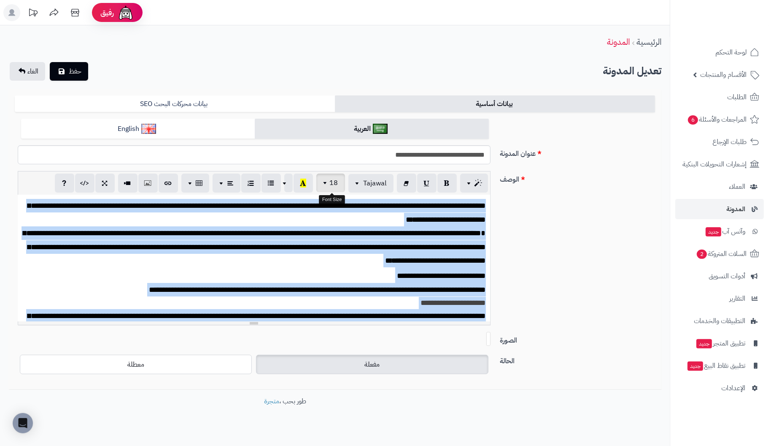
click at [341, 180] on button "18" at bounding box center [331, 182] width 29 height 19
click at [447, 230] on font "**********" at bounding box center [255, 246] width 463 height 35
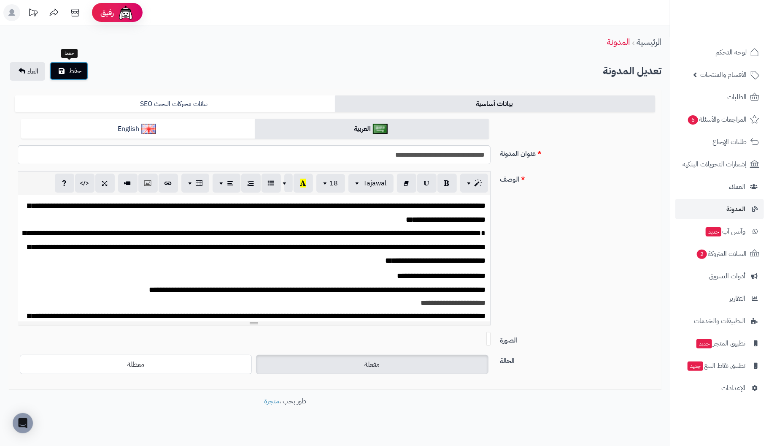
click at [69, 69] on span "حفظ" at bounding box center [75, 71] width 13 height 10
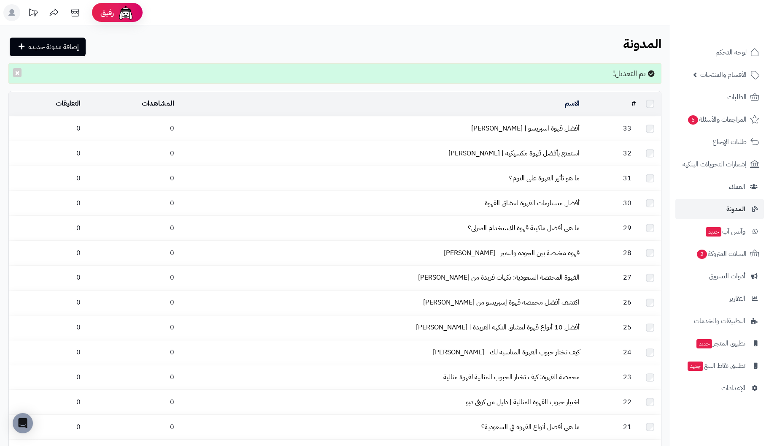
scroll to position [464, 0]
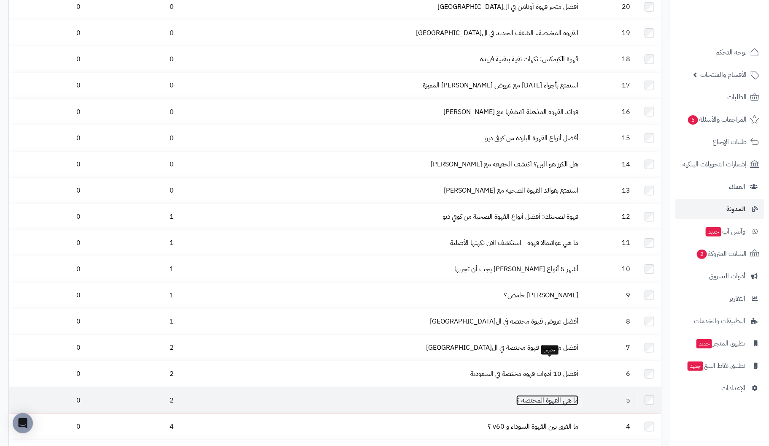
click at [567, 395] on link "ما هي القهوة المختصة ؟" at bounding box center [548, 400] width 62 height 10
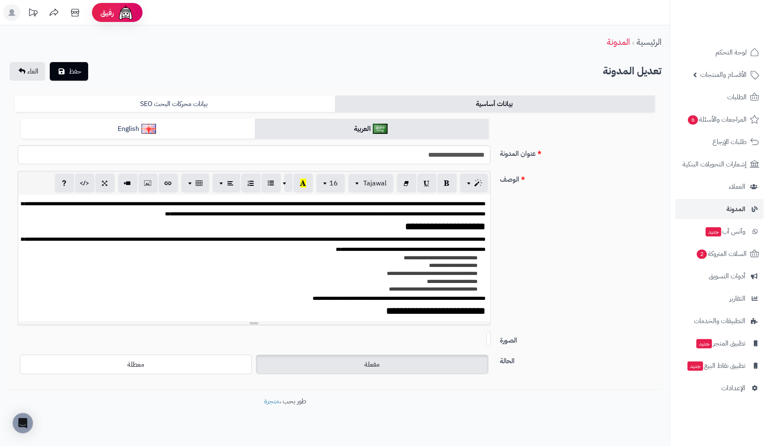
click at [436, 211] on span "**********" at bounding box center [254, 208] width 464 height 15
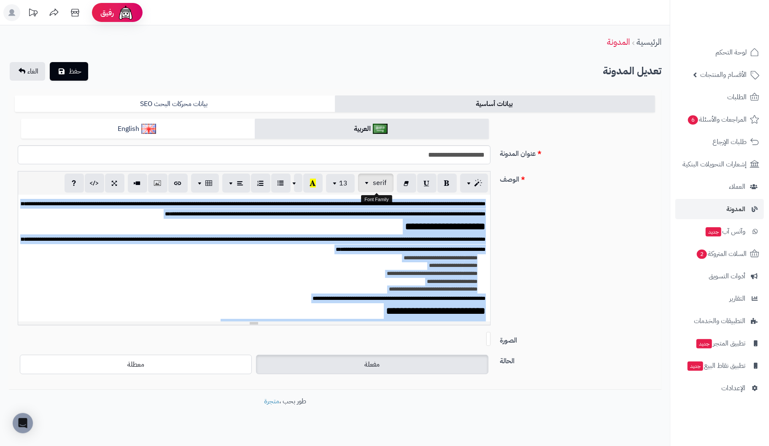
click at [370, 187] on span "button" at bounding box center [368, 183] width 7 height 10
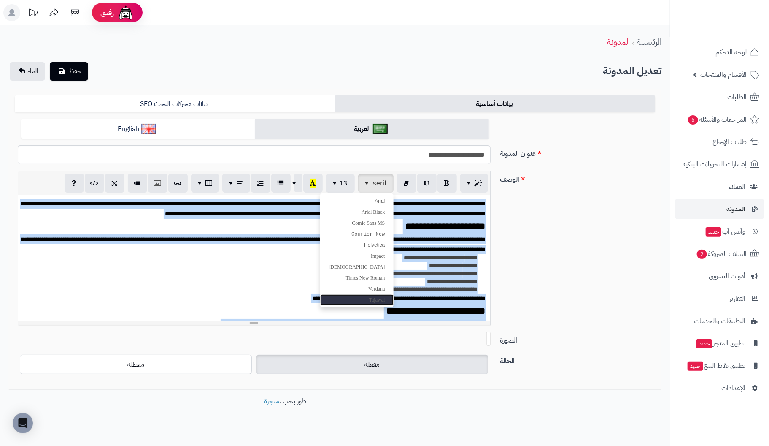
click at [364, 299] on link "Tajawal" at bounding box center [356, 299] width 73 height 11
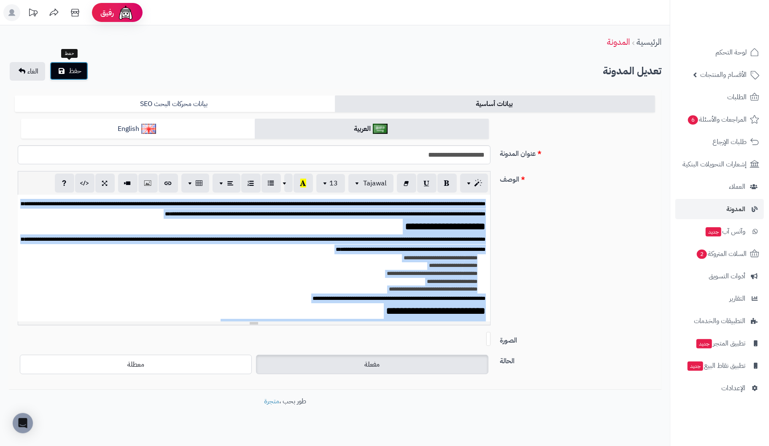
click at [62, 68] on icon "submit" at bounding box center [62, 71] width 6 height 7
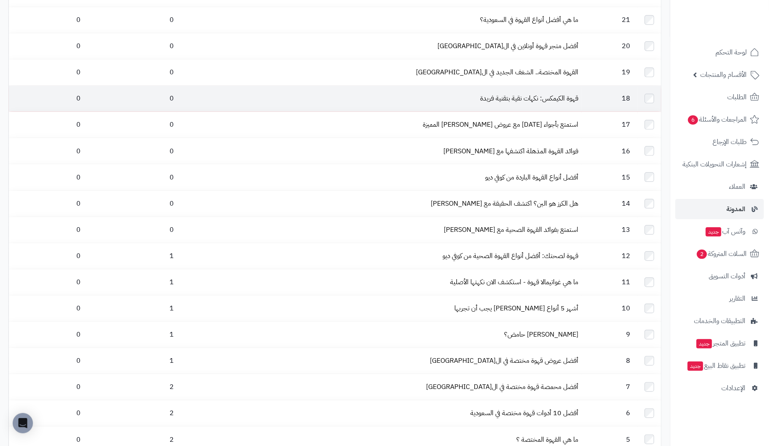
scroll to position [464, 0]
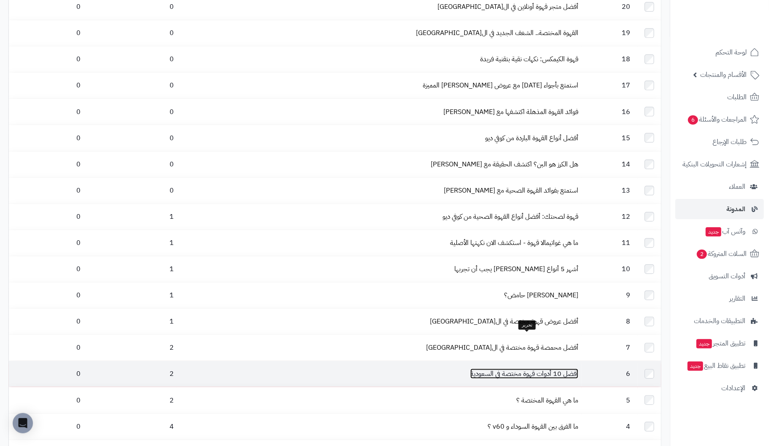
click at [568, 368] on link "أفضل 10 أدوات قهوة مختصة في السعودية" at bounding box center [525, 373] width 108 height 10
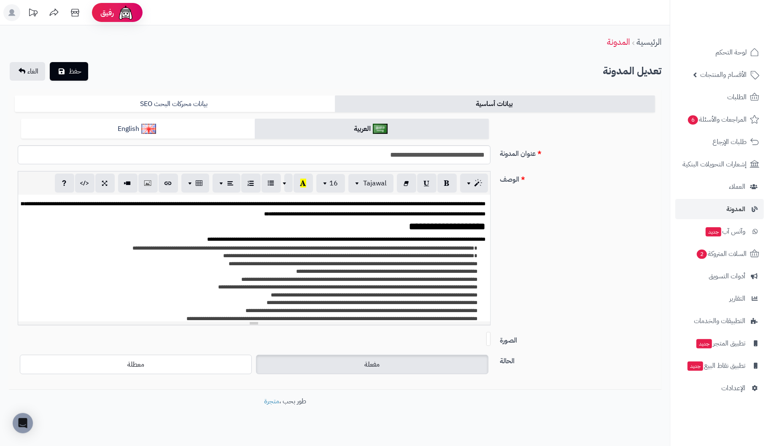
click at [471, 215] on span "**********" at bounding box center [254, 208] width 464 height 15
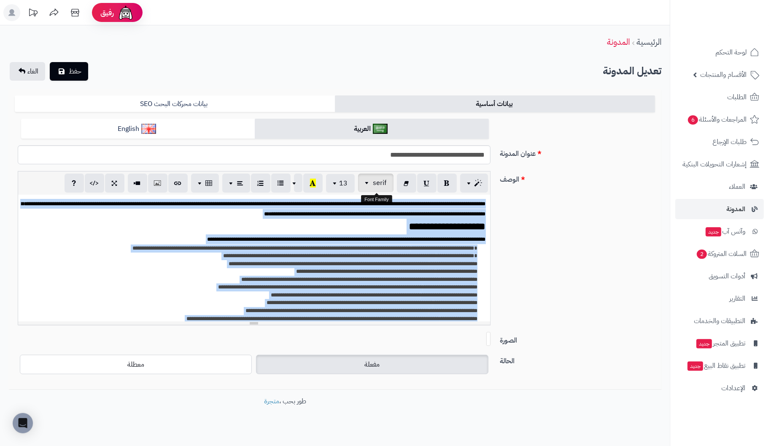
click at [374, 183] on span "serif" at bounding box center [381, 183] width 14 height 10
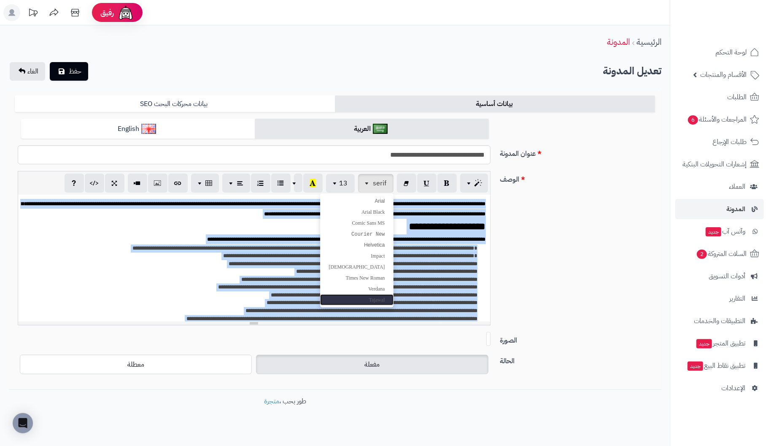
click at [388, 302] on link "Tajawal" at bounding box center [356, 299] width 73 height 11
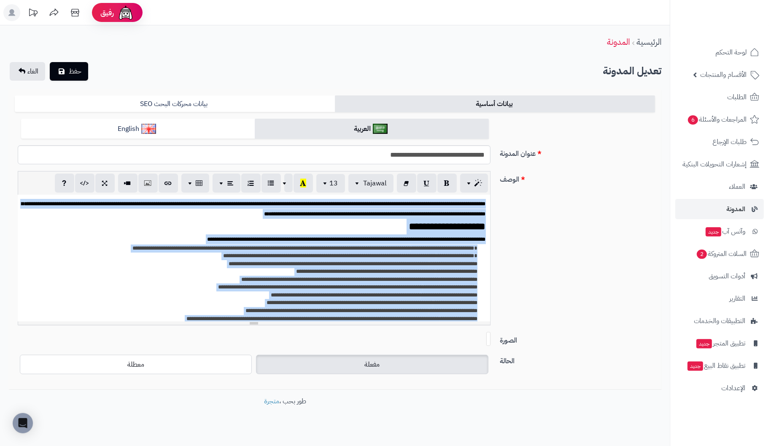
click at [464, 248] on span "**********" at bounding box center [444, 247] width 67 height 5
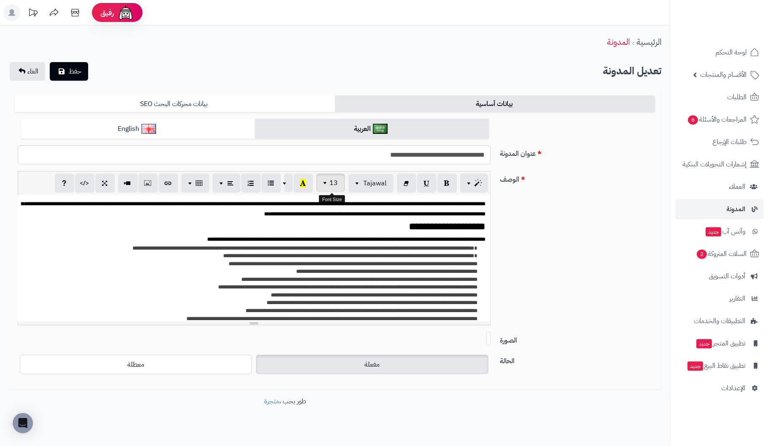
click at [330, 183] on span "button" at bounding box center [326, 183] width 7 height 10
click at [387, 268] on span "**********" at bounding box center [365, 270] width 139 height 5
click at [72, 70] on span "حفظ" at bounding box center [75, 71] width 13 height 10
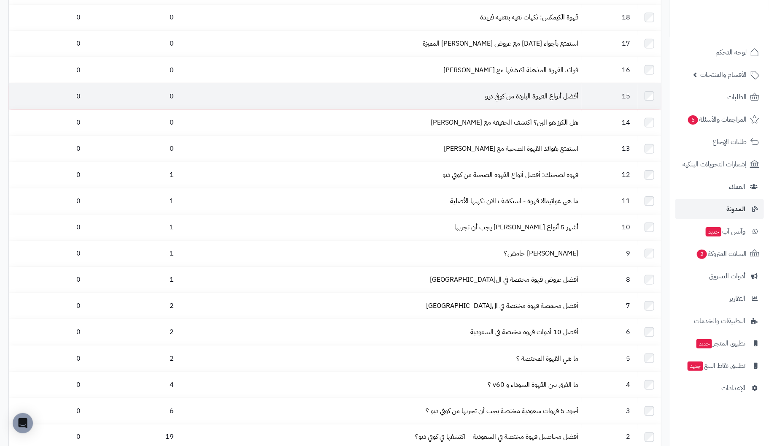
scroll to position [493, 0]
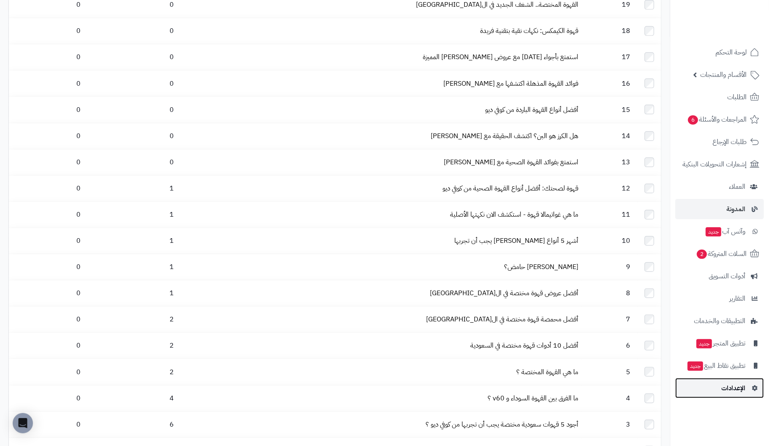
click at [735, 384] on span "الإعدادات" at bounding box center [734, 388] width 24 height 12
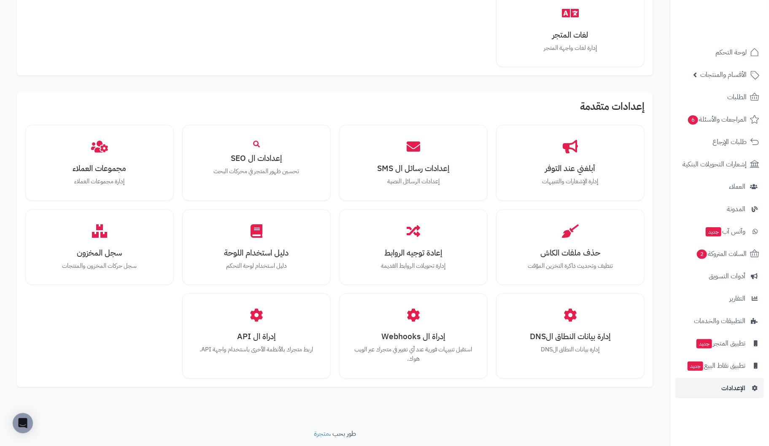
scroll to position [628, 0]
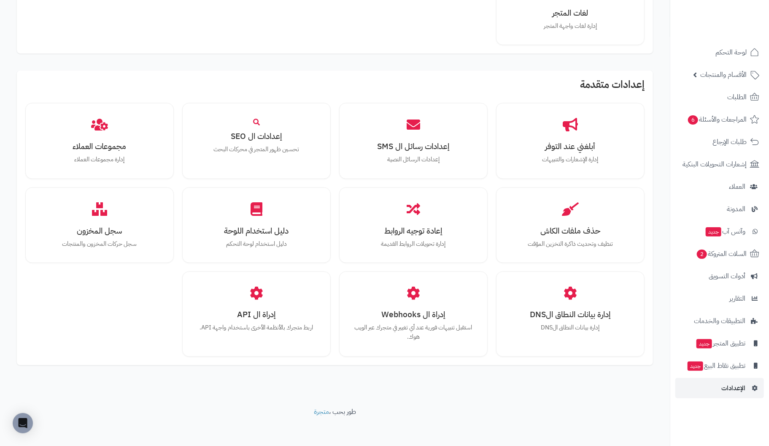
drag, startPoint x: 655, startPoint y: 62, endPoint x: 119, endPoint y: 340, distance: 604.4
drag, startPoint x: 76, startPoint y: 352, endPoint x: 84, endPoint y: 349, distance: 8.7
click at [76, 352] on div "أبلغني عند التوفر إدارة الإشعارات والتنبيهات إعدادات رسائل ال SMS إعدادات الرسا…" at bounding box center [335, 230] width 620 height 254
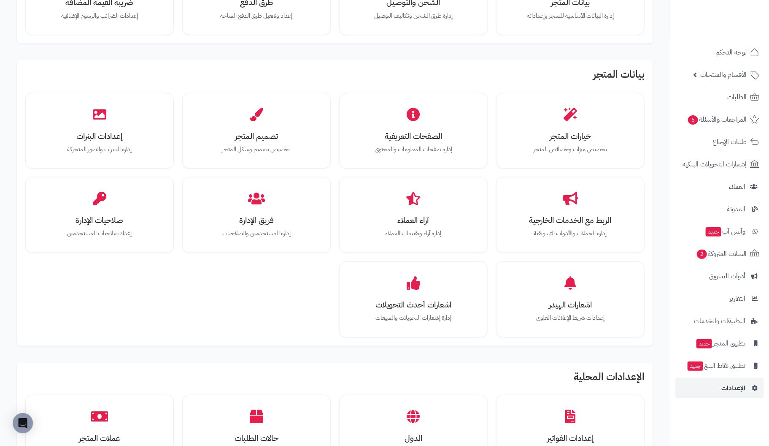
scroll to position [0, 0]
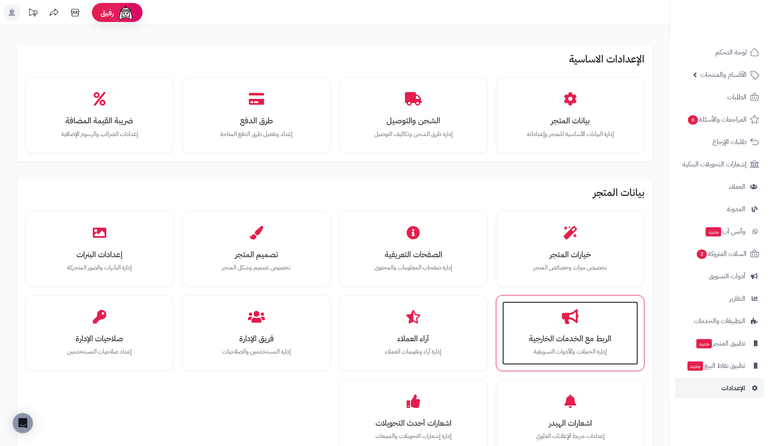
click at [567, 347] on p "إدارة الحملات والأدوات التسويقية" at bounding box center [570, 351] width 119 height 9
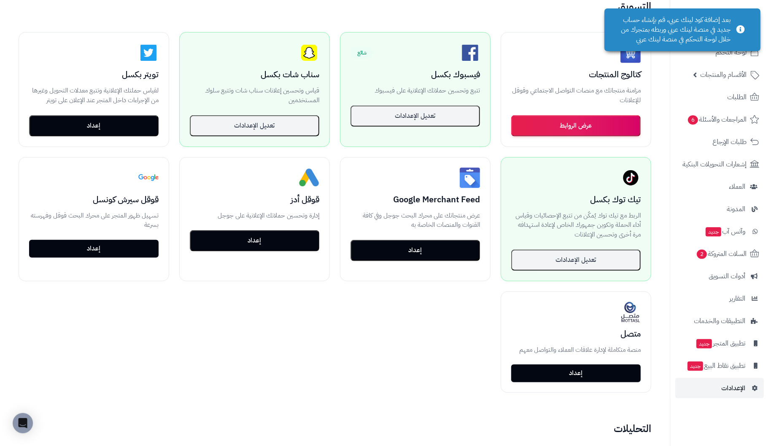
scroll to position [168, 0]
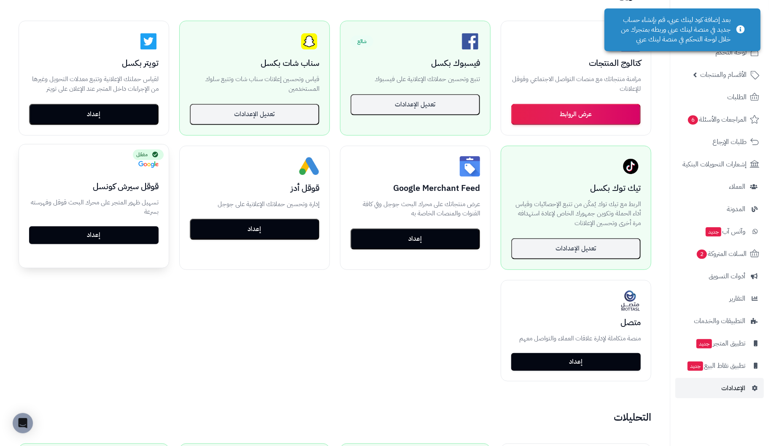
click at [84, 235] on link "إعداد" at bounding box center [94, 235] width 130 height 18
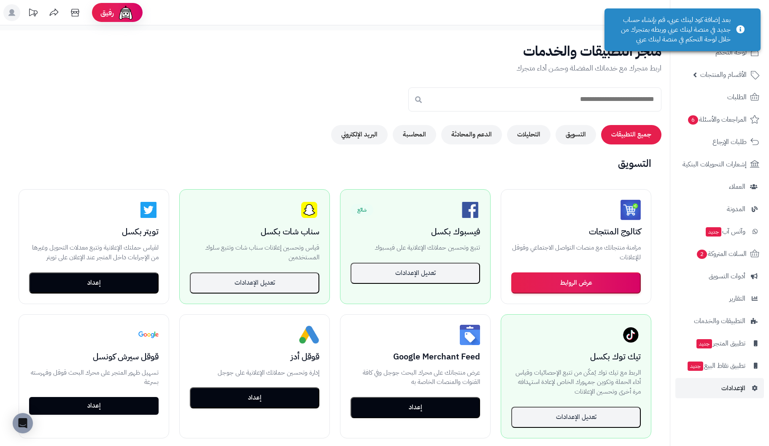
scroll to position [171, 0]
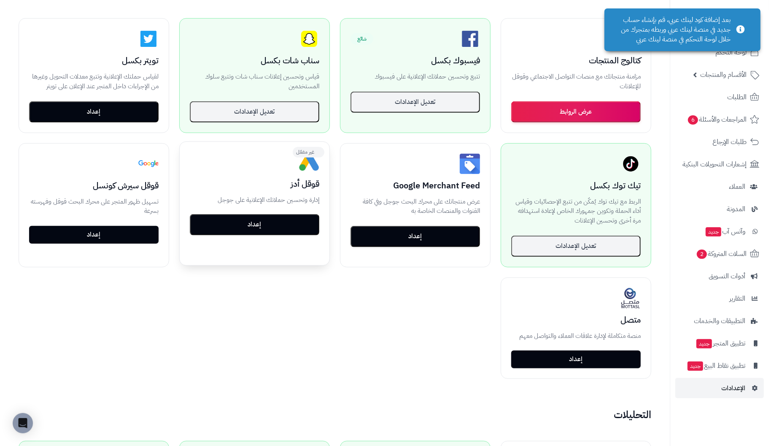
click at [274, 224] on button "إعداد" at bounding box center [255, 224] width 130 height 21
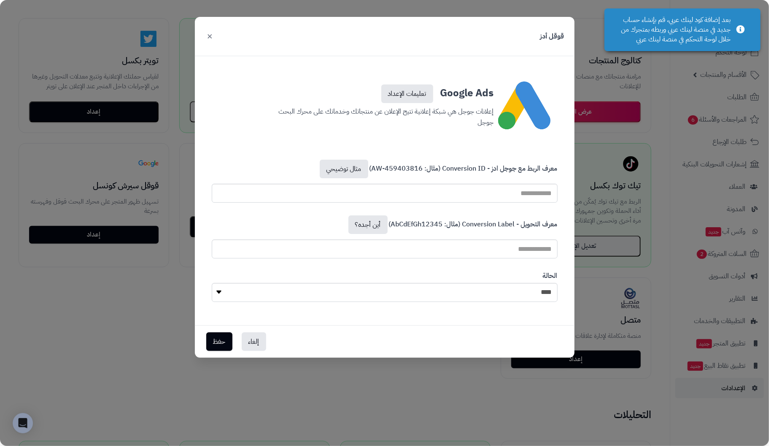
click at [211, 35] on button "×" at bounding box center [210, 36] width 10 height 19
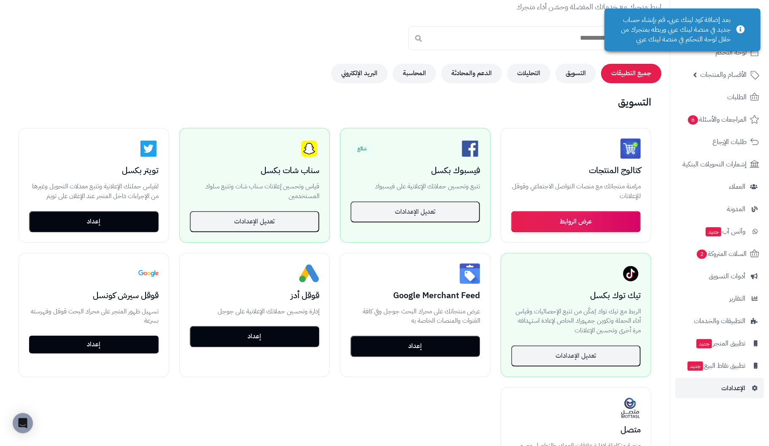
scroll to position [44, 0]
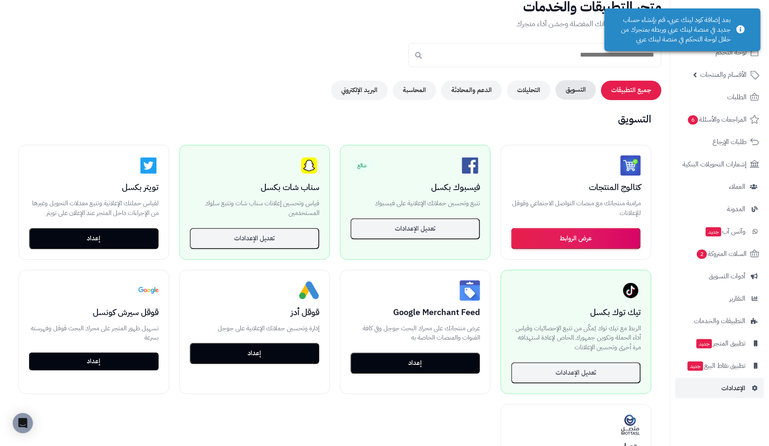
click at [588, 88] on button "التسويق" at bounding box center [576, 89] width 41 height 19
click at [531, 87] on button "التحليلات" at bounding box center [528, 89] width 43 height 19
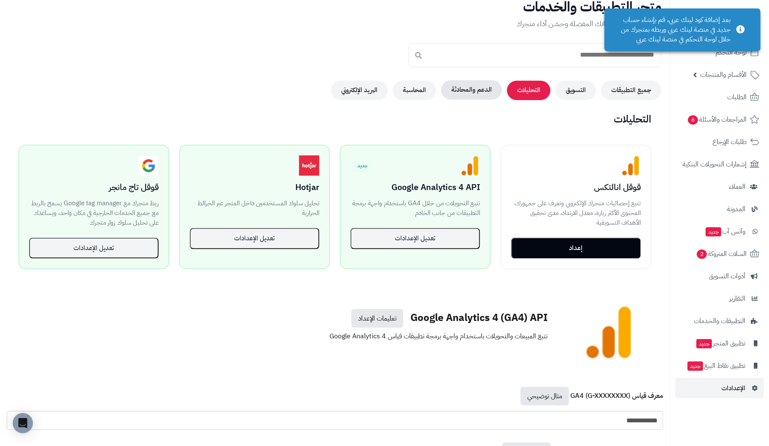
click at [474, 87] on button "الدعم والمحادثة" at bounding box center [471, 89] width 61 height 19
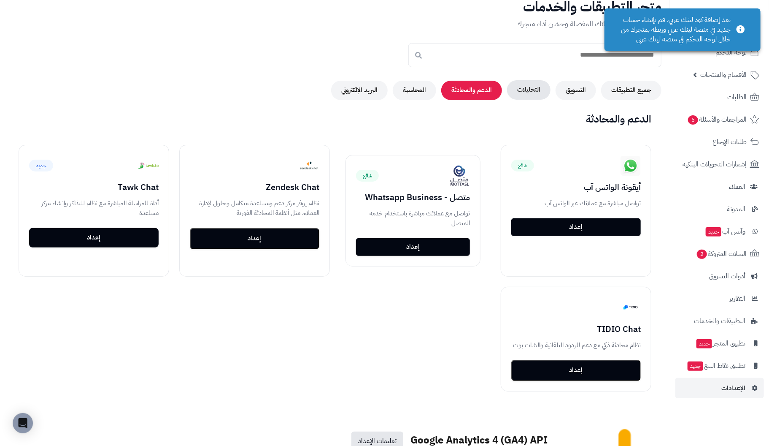
click at [532, 93] on button "التحليلات" at bounding box center [528, 89] width 43 height 19
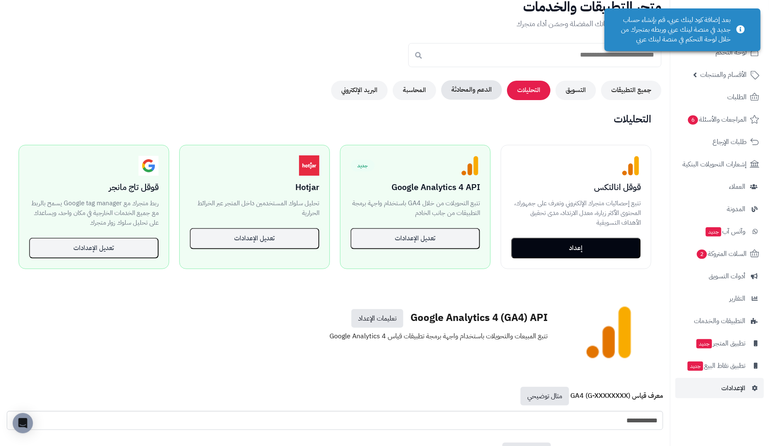
click at [463, 86] on button "الدعم والمحادثة" at bounding box center [471, 89] width 61 height 19
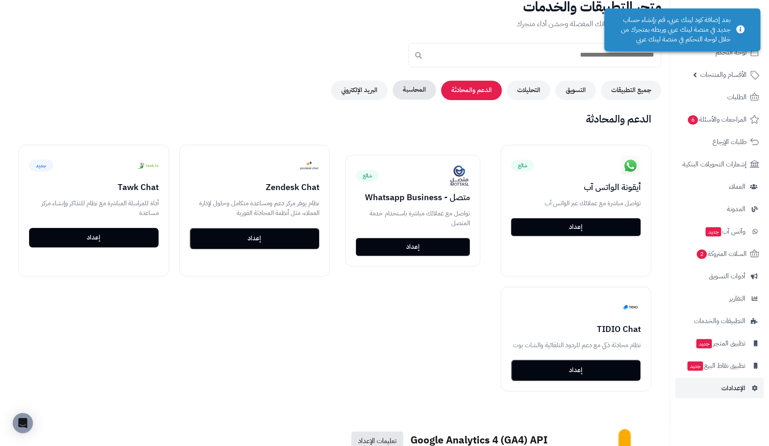
click at [409, 86] on button "المحاسبة" at bounding box center [414, 89] width 43 height 19
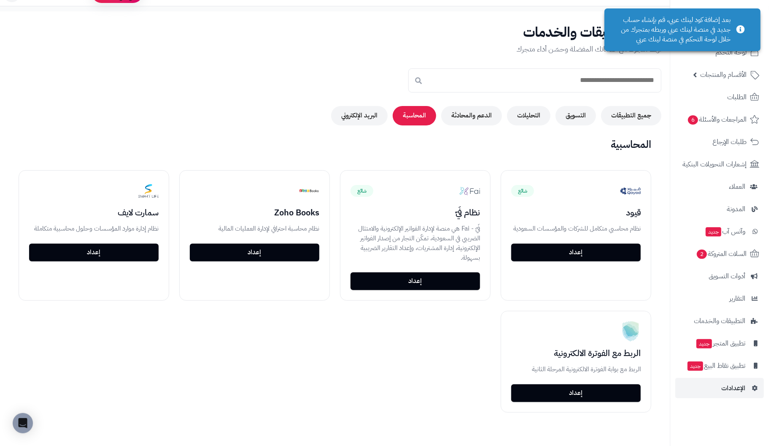
scroll to position [0, 0]
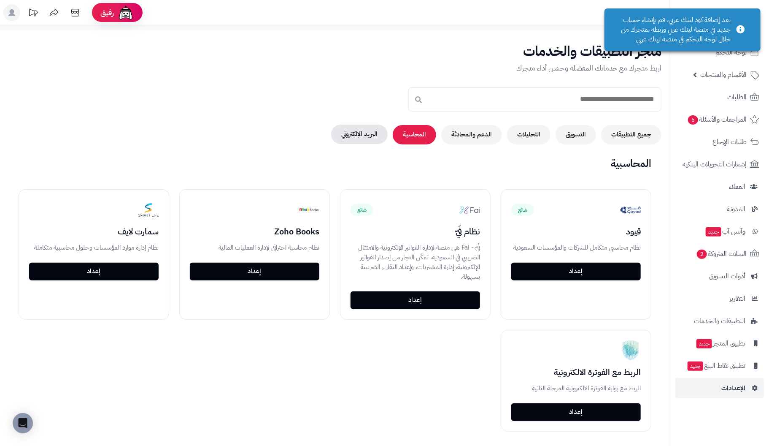
click at [369, 131] on button "البريد الإلكتروني" at bounding box center [359, 134] width 57 height 19
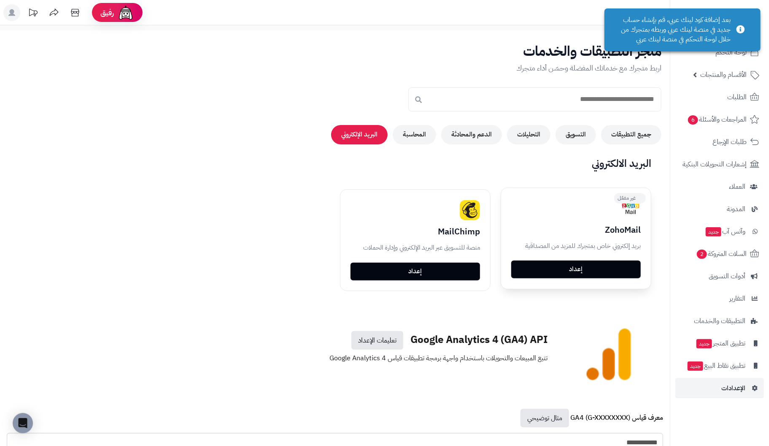
click at [580, 268] on link "إعداد" at bounding box center [577, 269] width 130 height 18
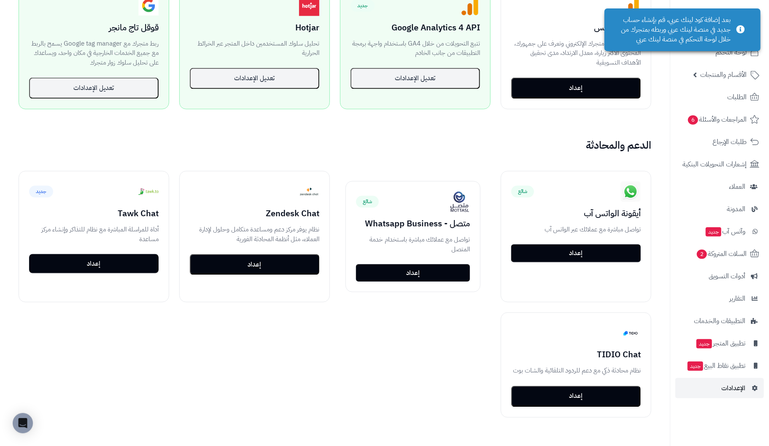
scroll to position [633, 0]
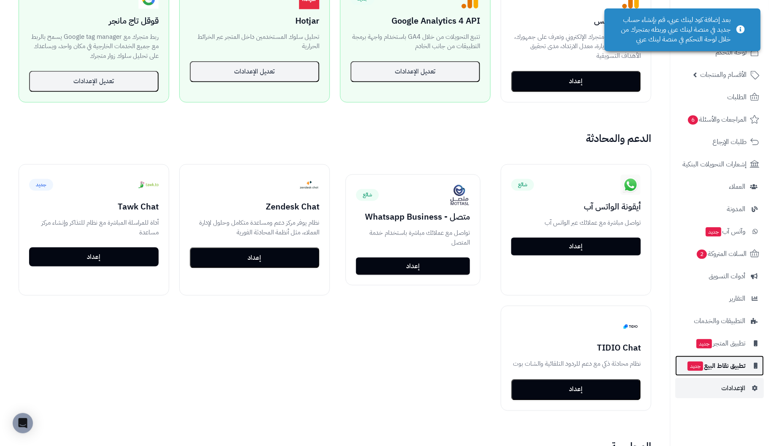
click at [738, 366] on span "تطبيق نقاط البيع جديد" at bounding box center [716, 366] width 59 height 12
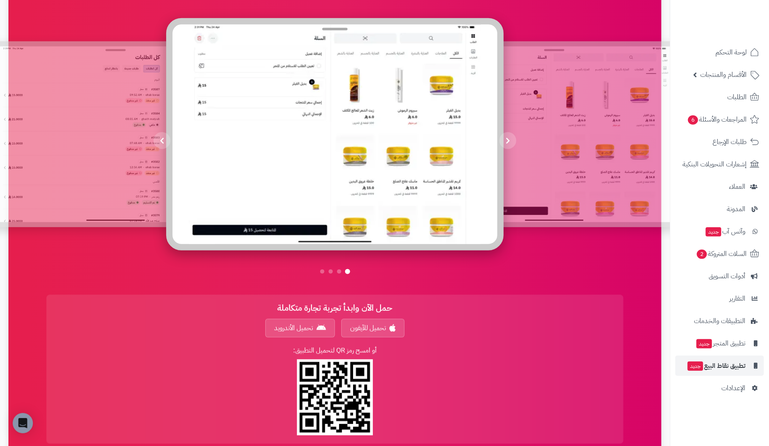
scroll to position [422, 0]
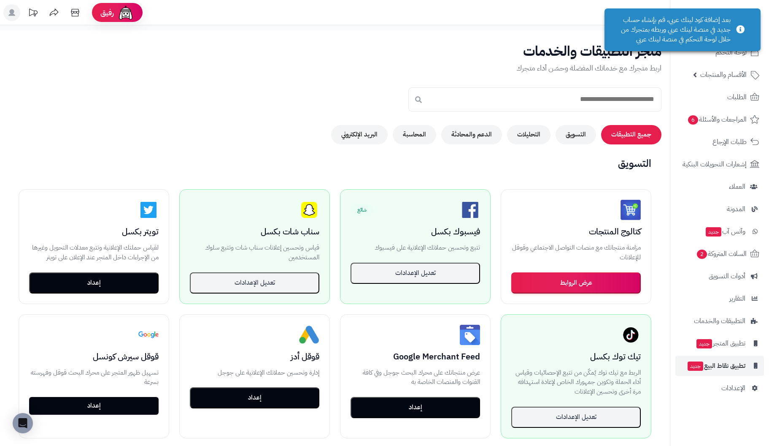
scroll to position [633, 0]
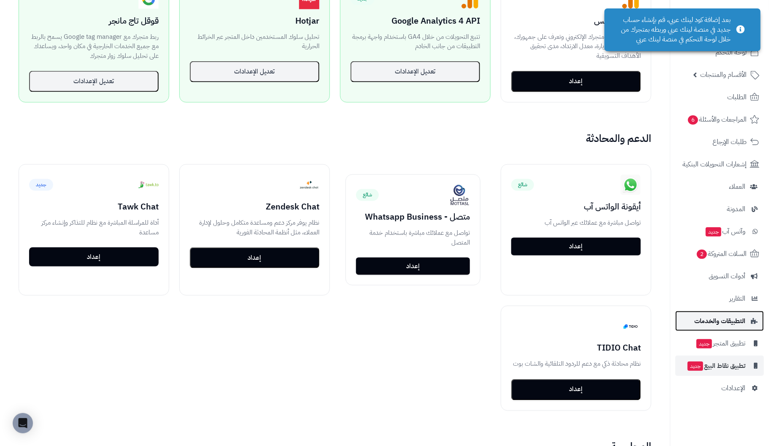
click at [737, 322] on span "التطبيقات والخدمات" at bounding box center [720, 321] width 51 height 12
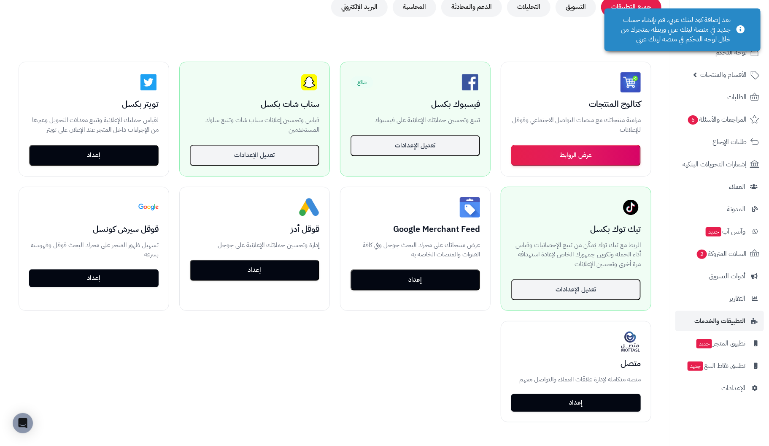
scroll to position [126, 0]
